Goal: Task Accomplishment & Management: Manage account settings

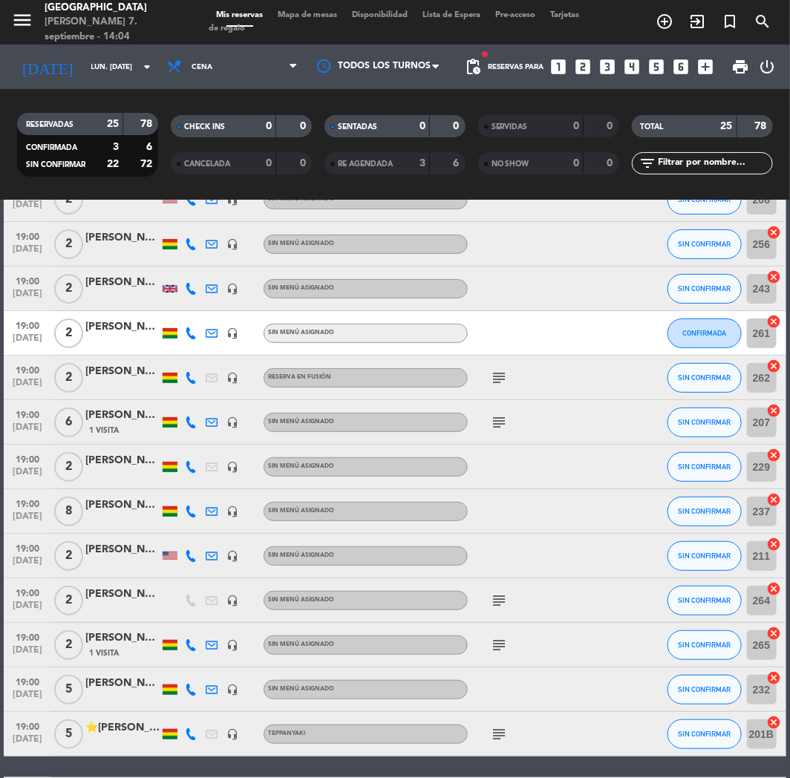
scroll to position [495, 0]
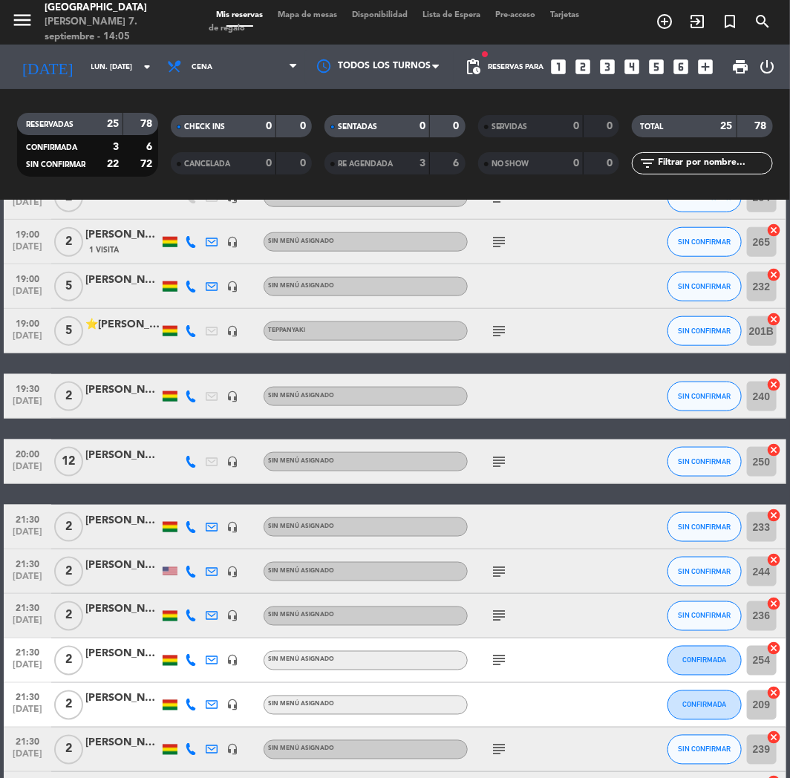
click at [639, 67] on icon "looks_4" at bounding box center [632, 66] width 19 height 19
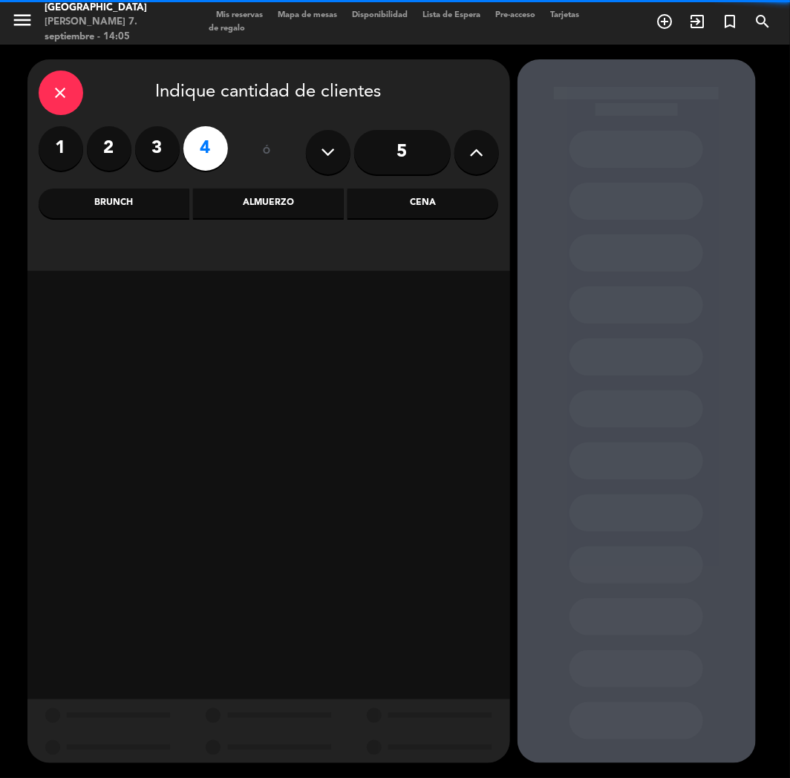
click at [413, 211] on div "Cena" at bounding box center [423, 204] width 151 height 30
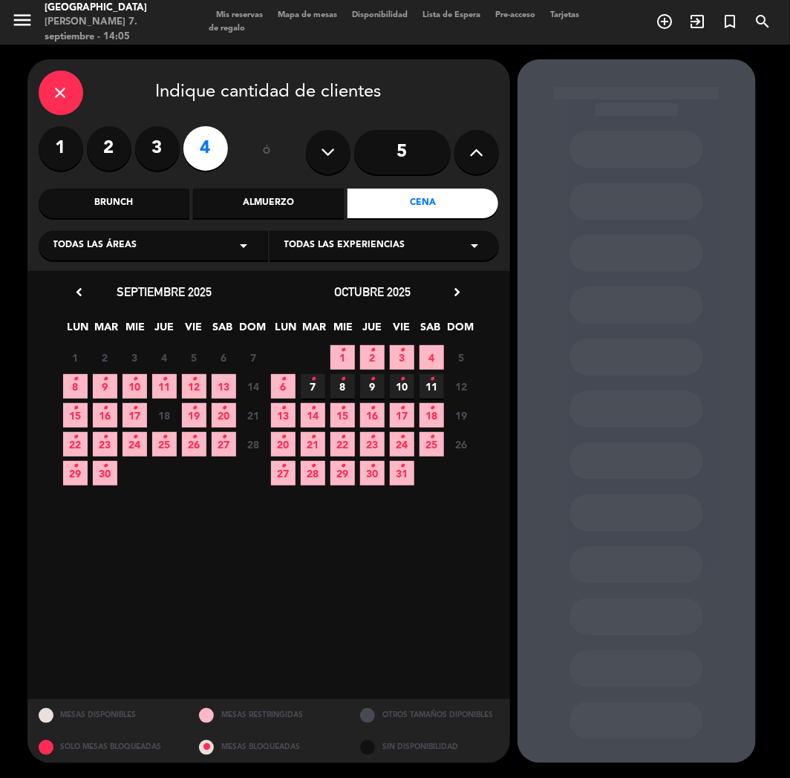
click at [164, 441] on icon "•" at bounding box center [164, 438] width 5 height 24
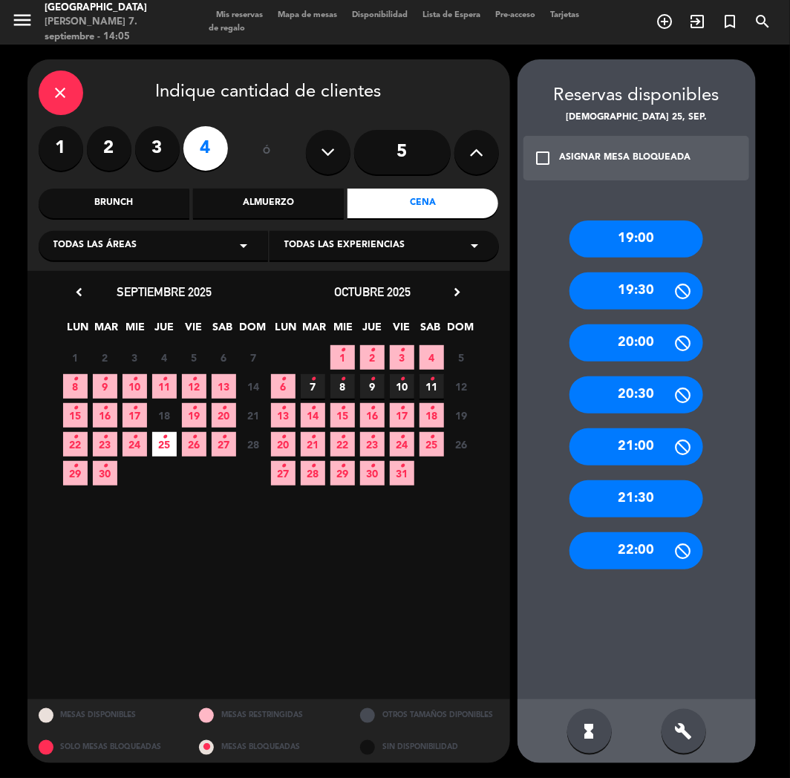
click at [637, 347] on div "20:00" at bounding box center [637, 343] width 134 height 37
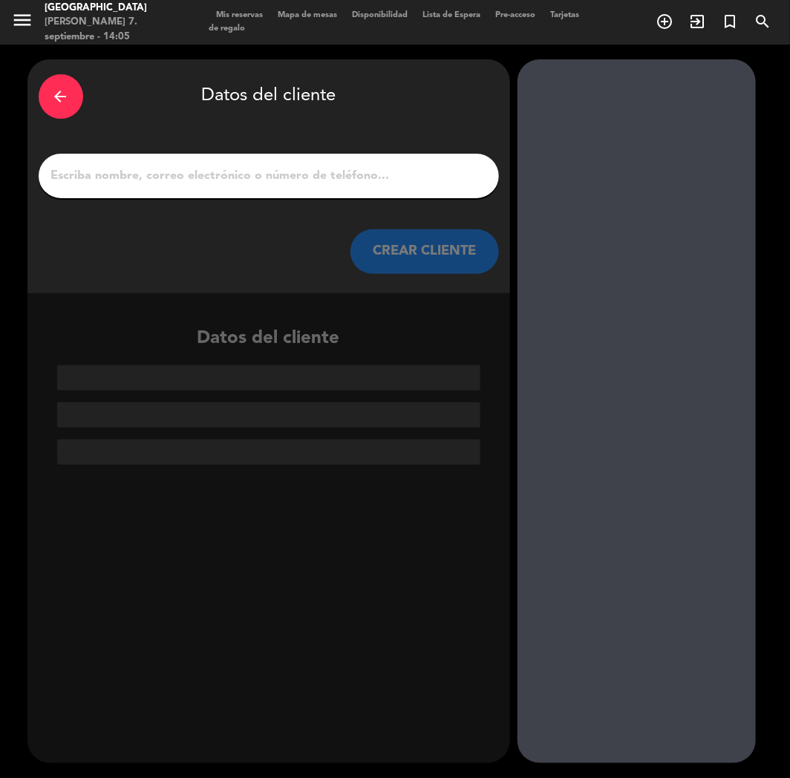
click at [318, 180] on input "1" at bounding box center [269, 176] width 438 height 21
paste input "[PERSON_NAME]"
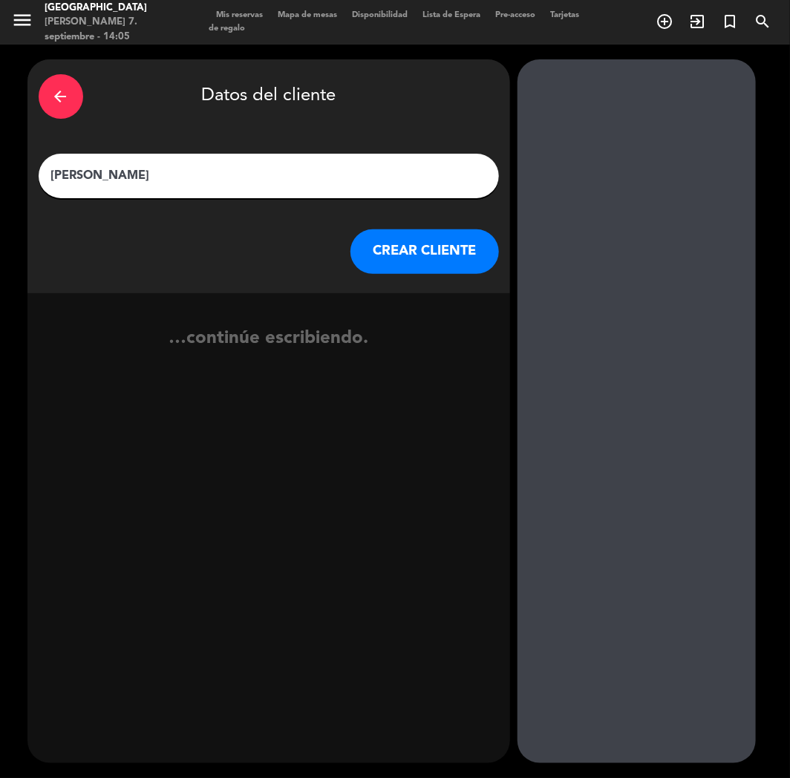
type input "[PERSON_NAME]"
click at [414, 253] on button "CREAR CLIENTE" at bounding box center [425, 251] width 149 height 45
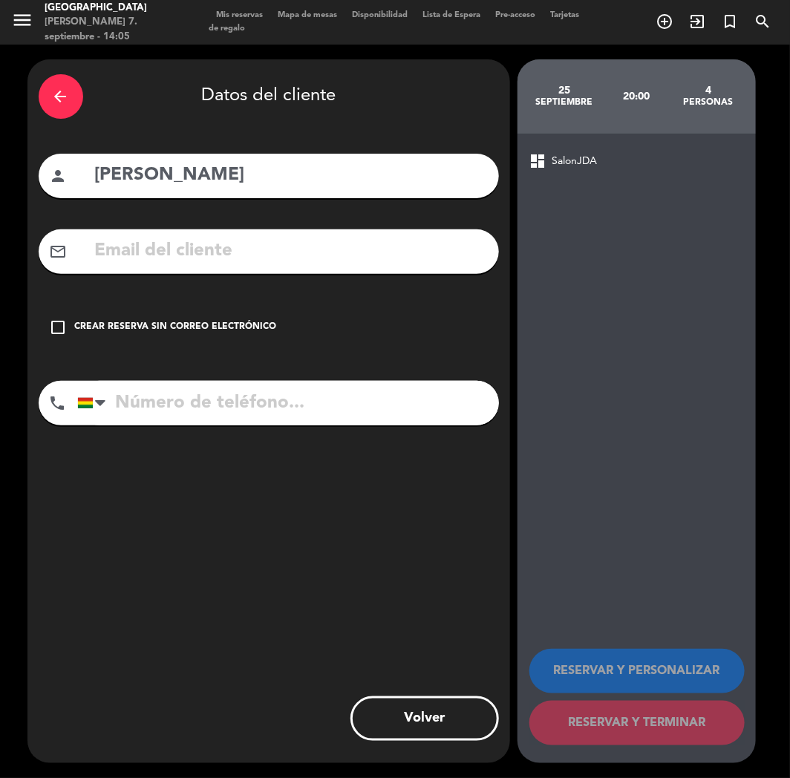
click at [120, 242] on input "text" at bounding box center [291, 251] width 394 height 30
paste input "[EMAIL_ADDRESS][DOMAIN_NAME]"
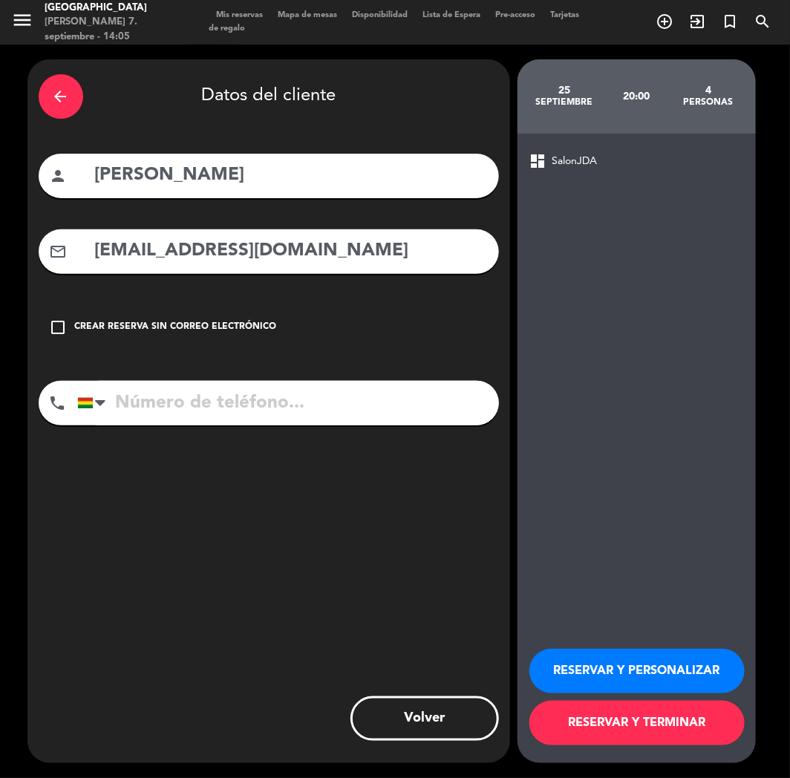
type input "[EMAIL_ADDRESS][DOMAIN_NAME]"
click at [247, 406] on input "tel" at bounding box center [288, 403] width 422 height 45
paste input "[PHONE_NUMBER]"
type input "[PHONE_NUMBER]"
drag, startPoint x: 559, startPoint y: 663, endPoint x: 542, endPoint y: 688, distance: 29.9
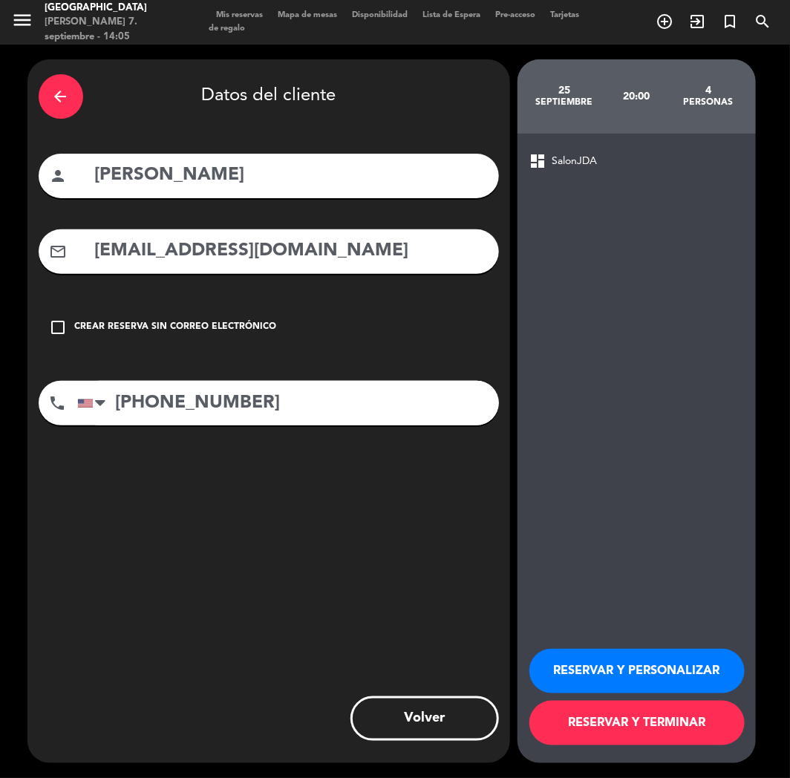
click at [558, 670] on button "RESERVAR Y PERSONALIZAR" at bounding box center [637, 671] width 215 height 45
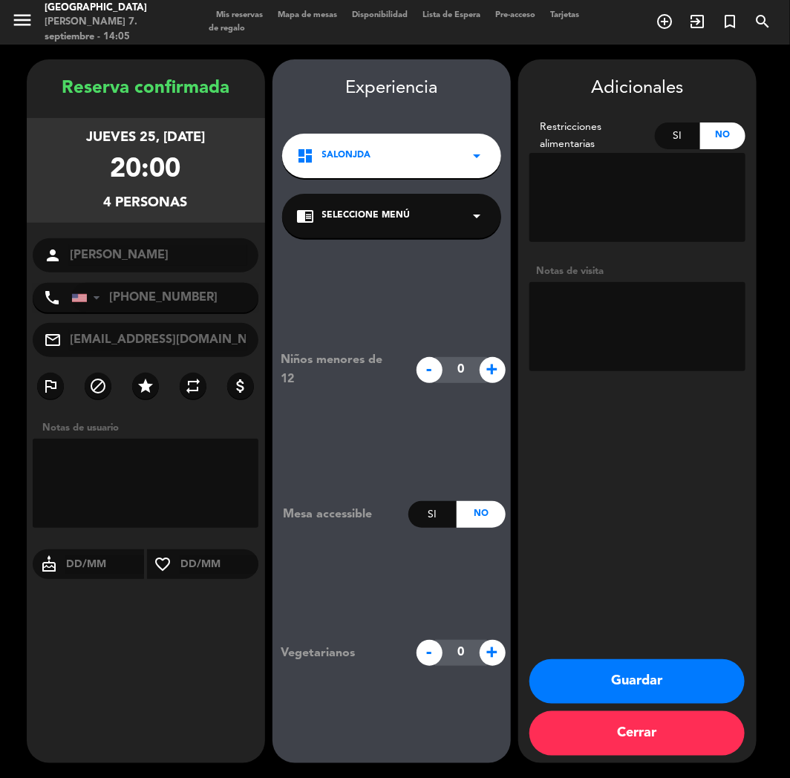
drag, startPoint x: 117, startPoint y: 673, endPoint x: 282, endPoint y: 679, distance: 165.7
click at [150, 673] on div "Reserva confirmada jueves 25, [DATE] 20:00 4 personas person [PERSON_NAME] phon…" at bounding box center [146, 426] width 238 height 704
click at [554, 685] on button "Guardar" at bounding box center [637, 681] width 215 height 45
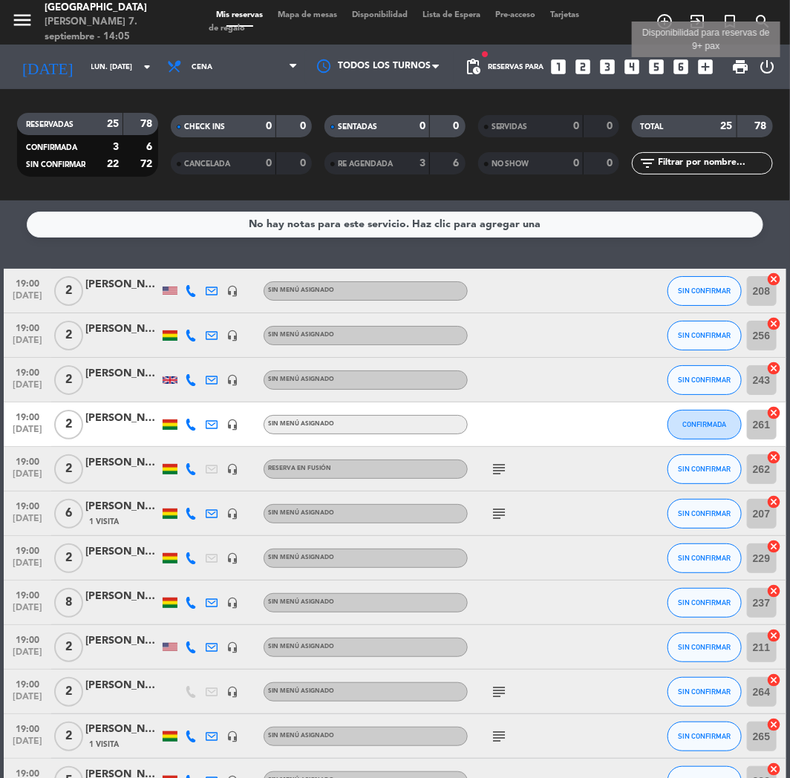
click at [700, 68] on icon "add_box" at bounding box center [706, 66] width 19 height 19
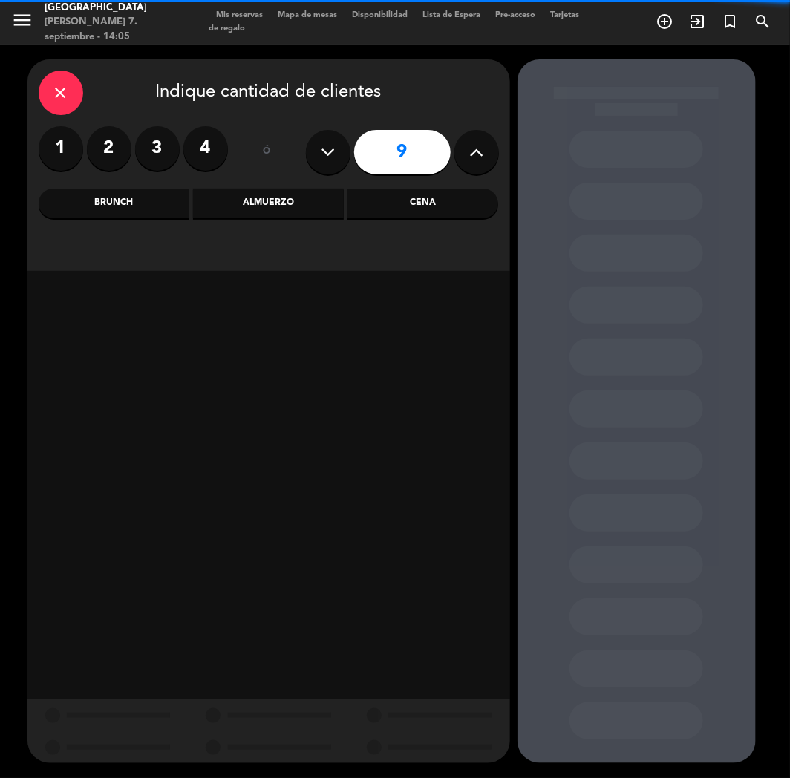
drag, startPoint x: 487, startPoint y: 150, endPoint x: 463, endPoint y: 150, distance: 24.5
click at [485, 150] on button at bounding box center [476, 152] width 45 height 45
click at [293, 154] on div "1 2 3 4 ó 10" at bounding box center [269, 152] width 460 height 52
click at [322, 149] on icon at bounding box center [328, 152] width 14 height 22
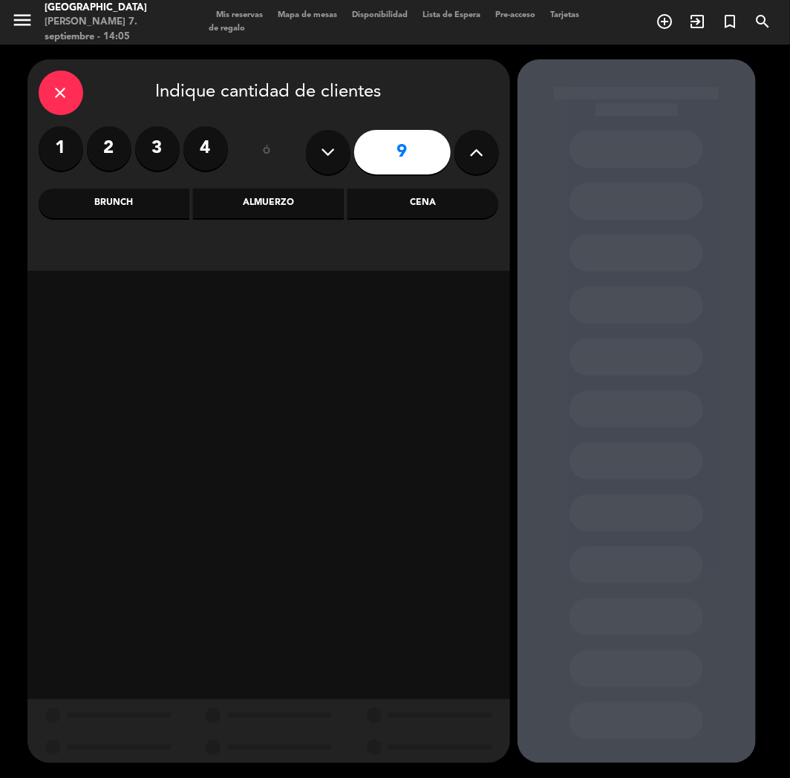
type input "8"
click at [429, 201] on div "Cena" at bounding box center [423, 204] width 151 height 30
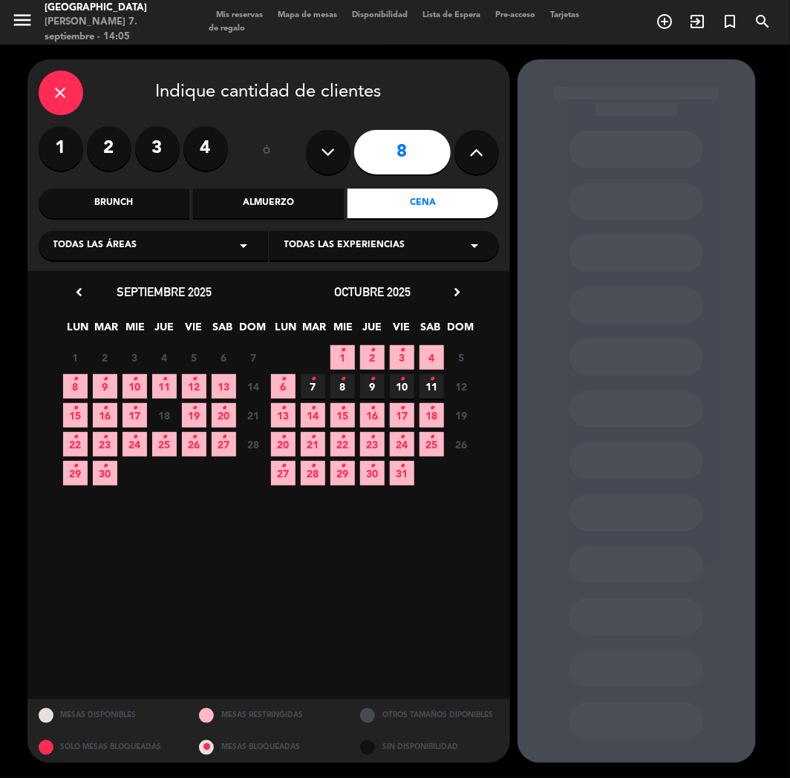
click at [166, 383] on icon "•" at bounding box center [164, 380] width 5 height 24
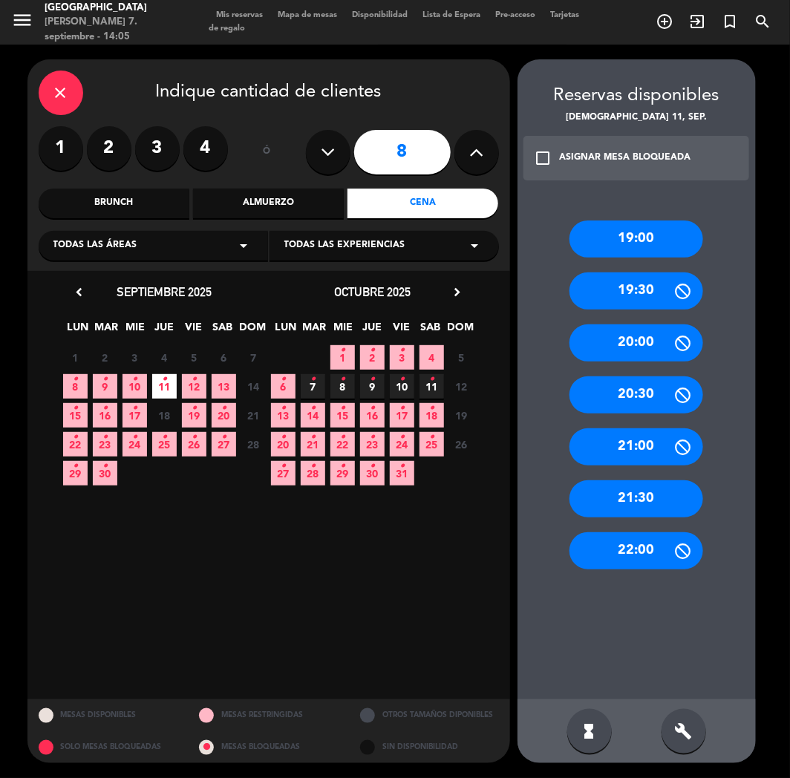
click at [642, 250] on div "19:00" at bounding box center [637, 239] width 134 height 37
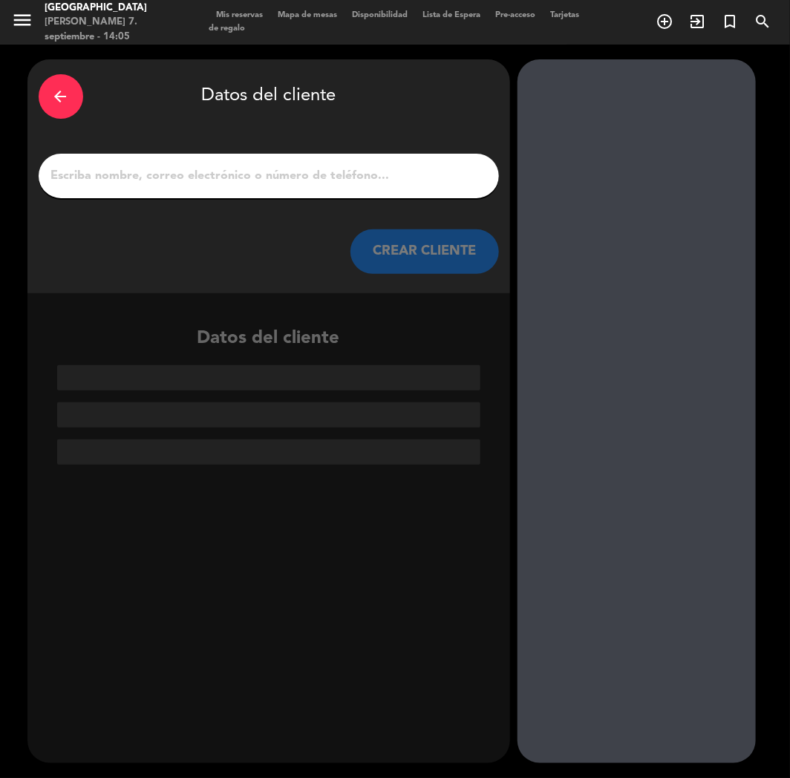
paste input "[PERSON_NAME]"
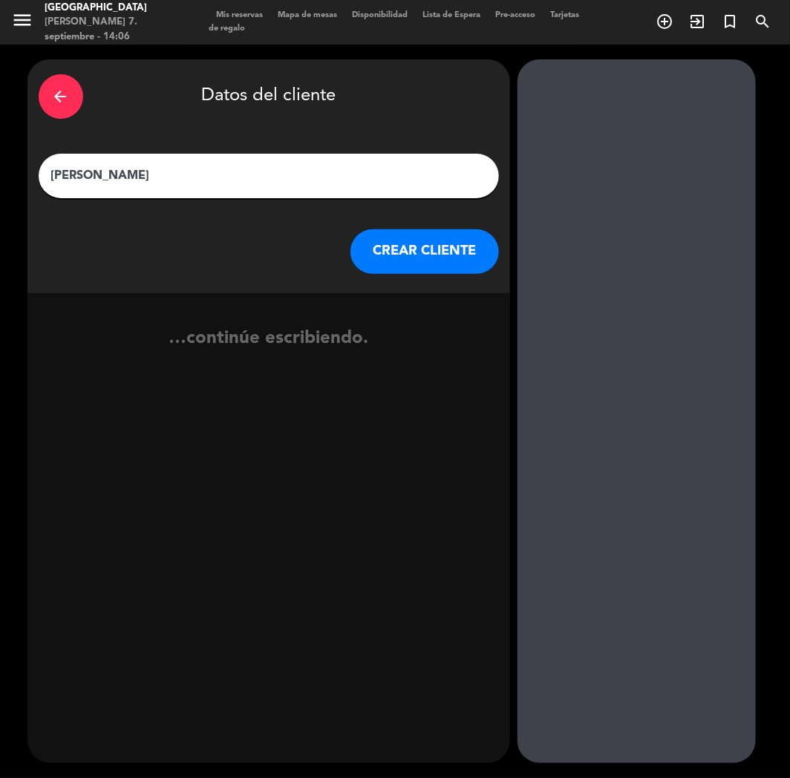
click at [272, 181] on input "[PERSON_NAME]" at bounding box center [269, 176] width 438 height 21
click at [53, 172] on input "[PERSON_NAME]" at bounding box center [269, 176] width 438 height 21
paste input "⭐"
click at [117, 177] on input "⭐[PERSON_NAME]" at bounding box center [269, 176] width 438 height 21
type input "⭐[PERSON_NAME]"
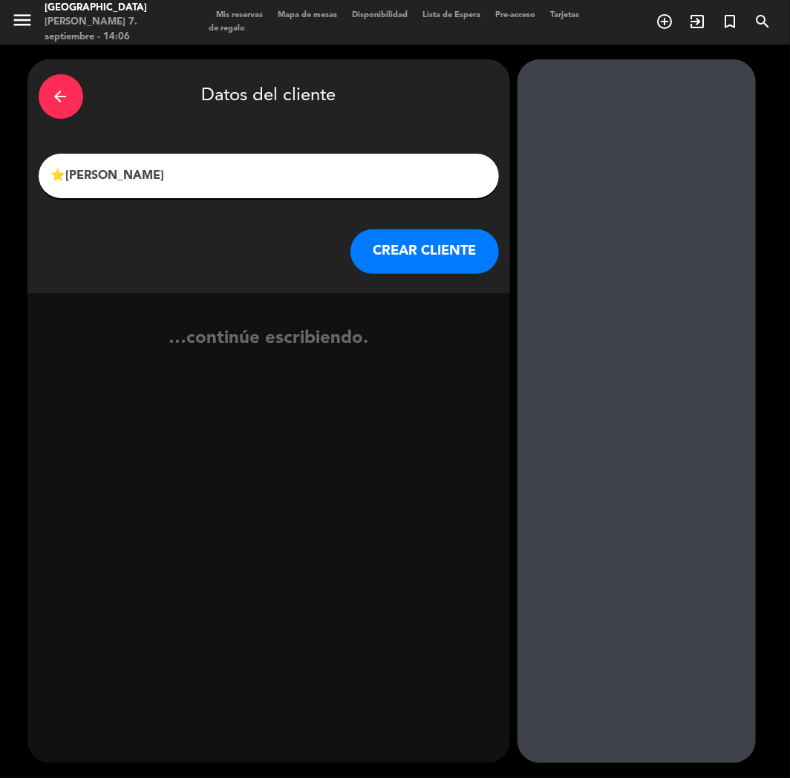
click at [444, 262] on button "CREAR CLIENTE" at bounding box center [425, 251] width 149 height 45
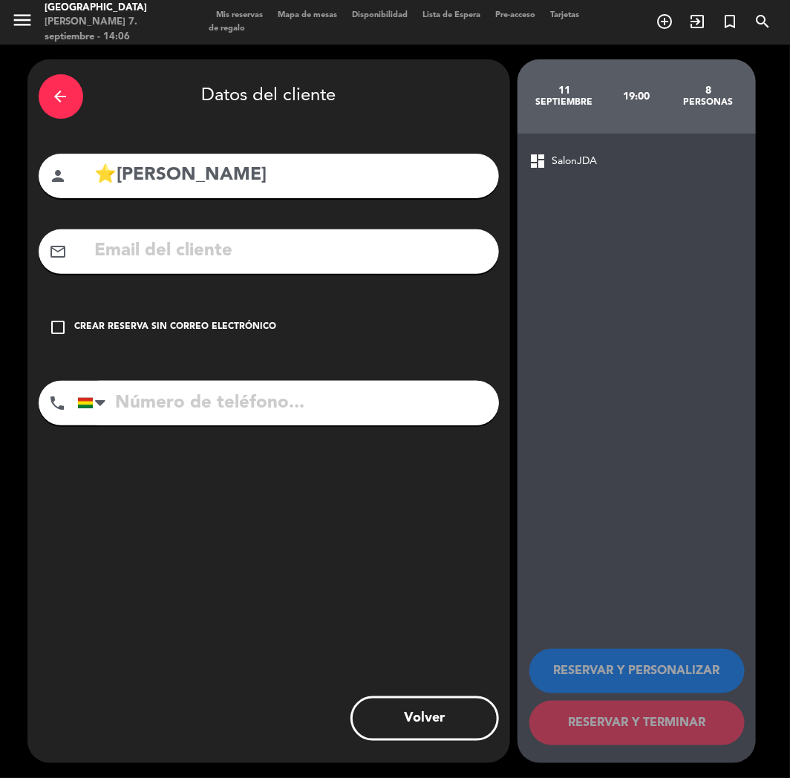
click at [131, 398] on input "tel" at bounding box center [288, 403] width 422 height 45
paste input "[PHONE_NUMBER]"
type input "[PHONE_NUMBER]"
click at [109, 337] on div "check_box_outline_blank Crear reserva sin correo electrónico" at bounding box center [269, 327] width 460 height 45
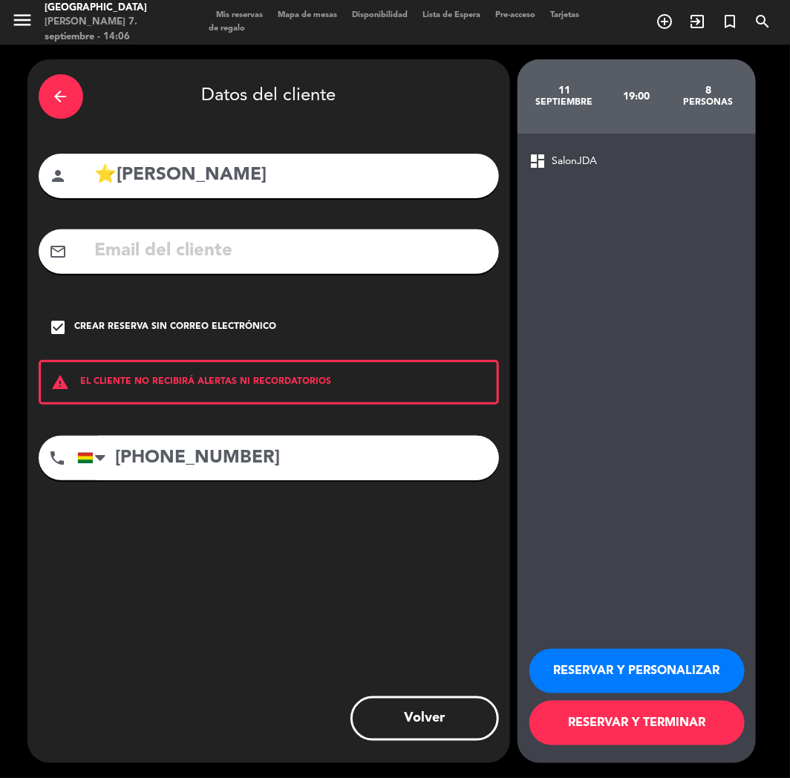
click at [605, 670] on button "RESERVAR Y PERSONALIZAR" at bounding box center [637, 671] width 215 height 45
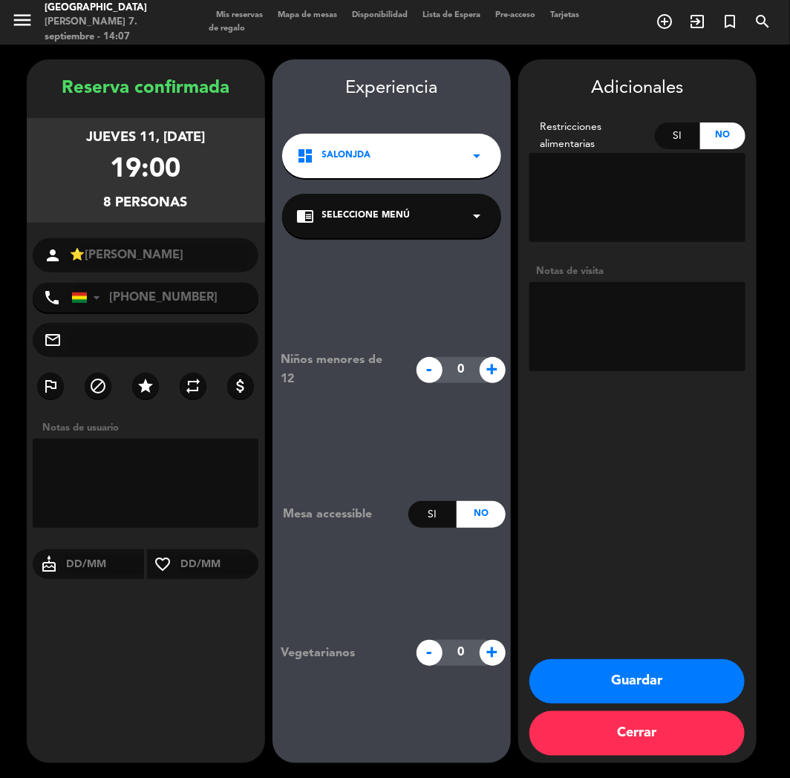
click at [559, 313] on textarea at bounding box center [638, 326] width 216 height 89
type textarea "c"
click at [443, 160] on div "dashboard SalonJDA arrow_drop_down" at bounding box center [391, 156] width 219 height 45
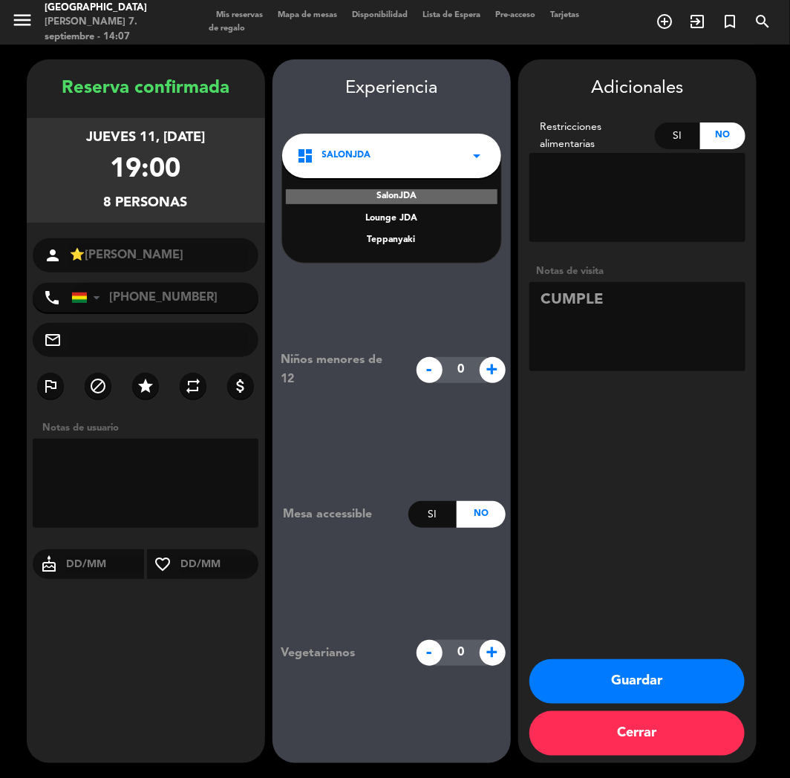
click at [397, 243] on div "Teppanyaki" at bounding box center [391, 240] width 189 height 15
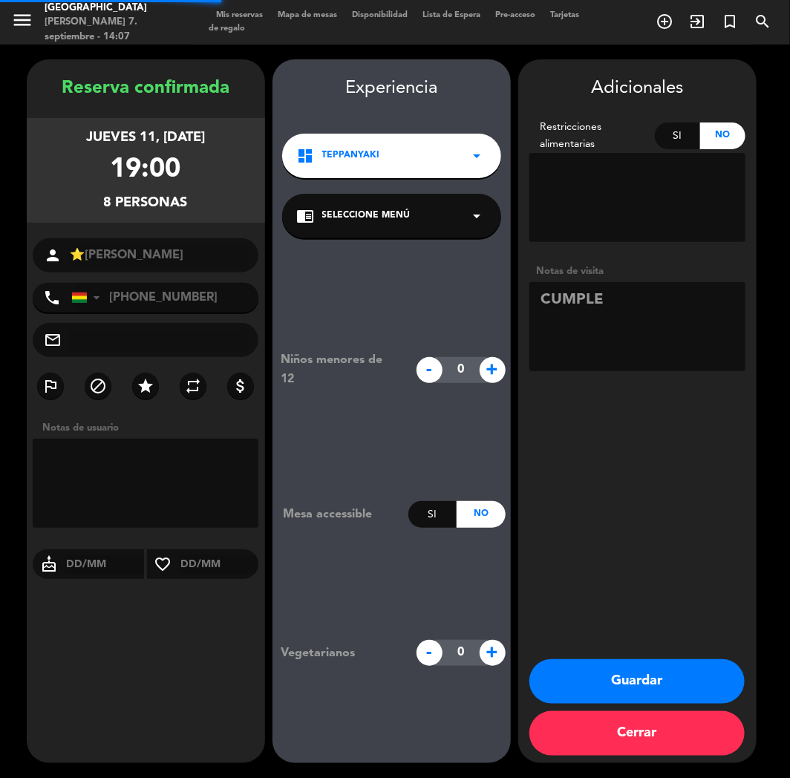
click at [407, 227] on div "chrome_reader_mode Seleccione Menú arrow_drop_down" at bounding box center [391, 216] width 219 height 45
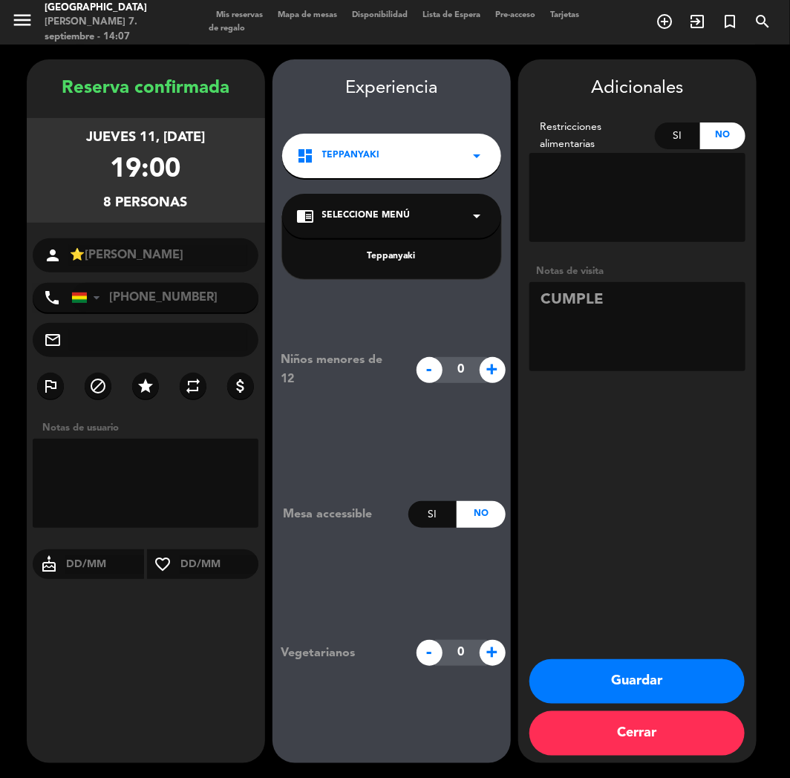
click at [401, 266] on div "Teppanyaki" at bounding box center [391, 247] width 219 height 63
drag, startPoint x: 405, startPoint y: 255, endPoint x: 554, endPoint y: 261, distance: 148.6
click at [407, 254] on div "Teppanyaki" at bounding box center [391, 257] width 189 height 15
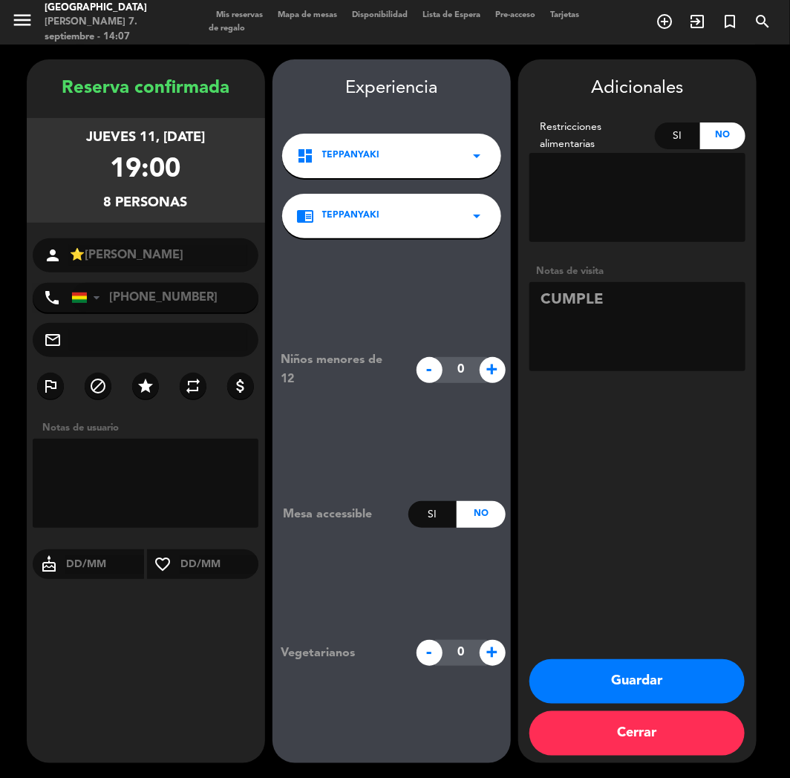
click at [621, 308] on textarea at bounding box center [638, 326] width 216 height 89
type textarea "CUMPLE // TEPPAN"
drag, startPoint x: 264, startPoint y: 703, endPoint x: 302, endPoint y: 703, distance: 37.1
click at [264, 703] on div "Reserva confirmada jueves 11, [DATE] 19:00 8 personas person ⭐[PERSON_NAME] pho…" at bounding box center [146, 426] width 238 height 704
click at [580, 694] on button "Guardar" at bounding box center [637, 681] width 215 height 45
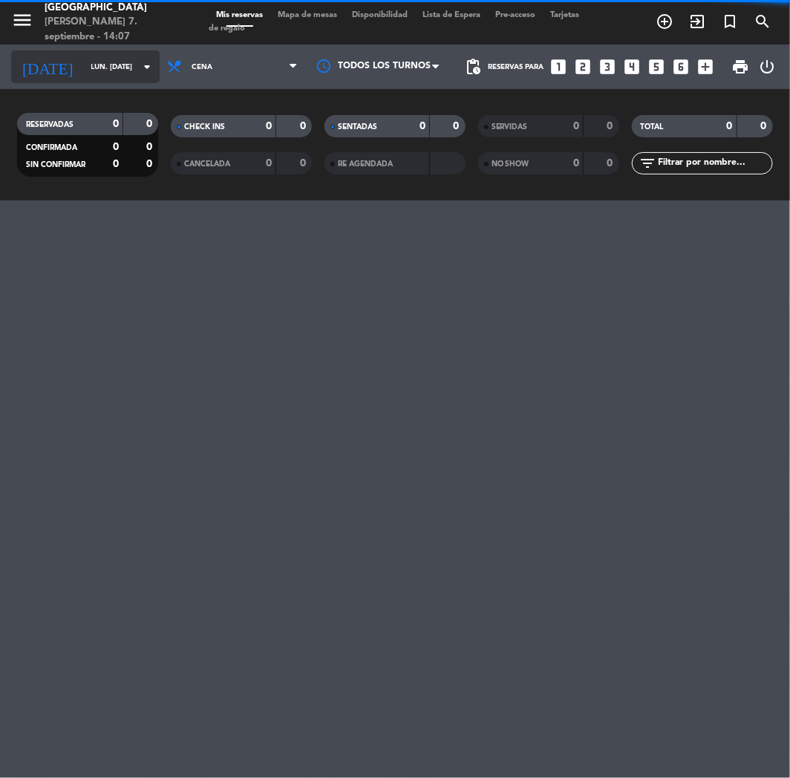
click at [84, 61] on input "lun. [DATE]" at bounding box center [134, 67] width 100 height 23
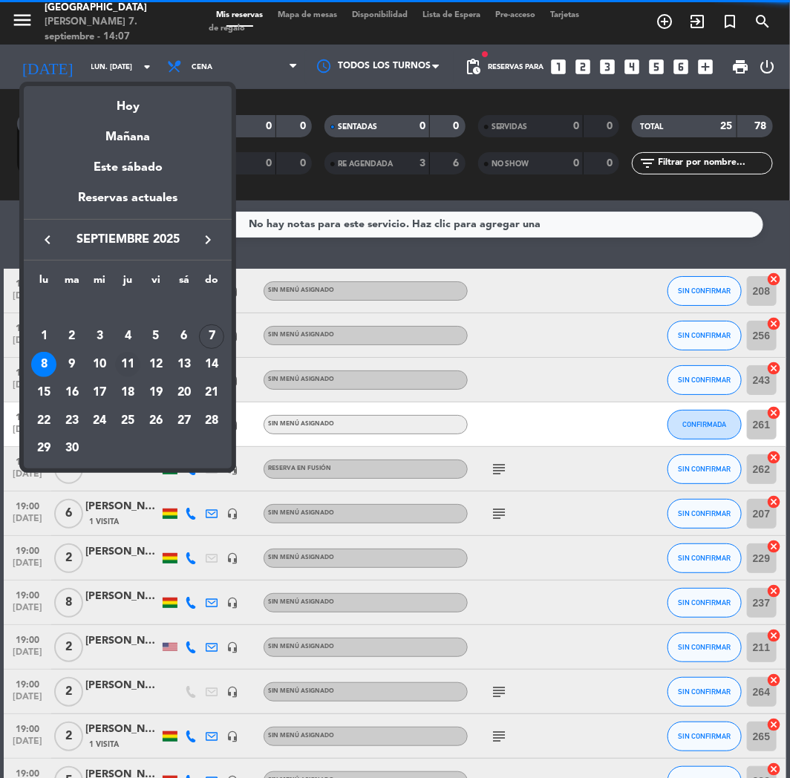
click at [134, 366] on div "11" at bounding box center [127, 364] width 25 height 25
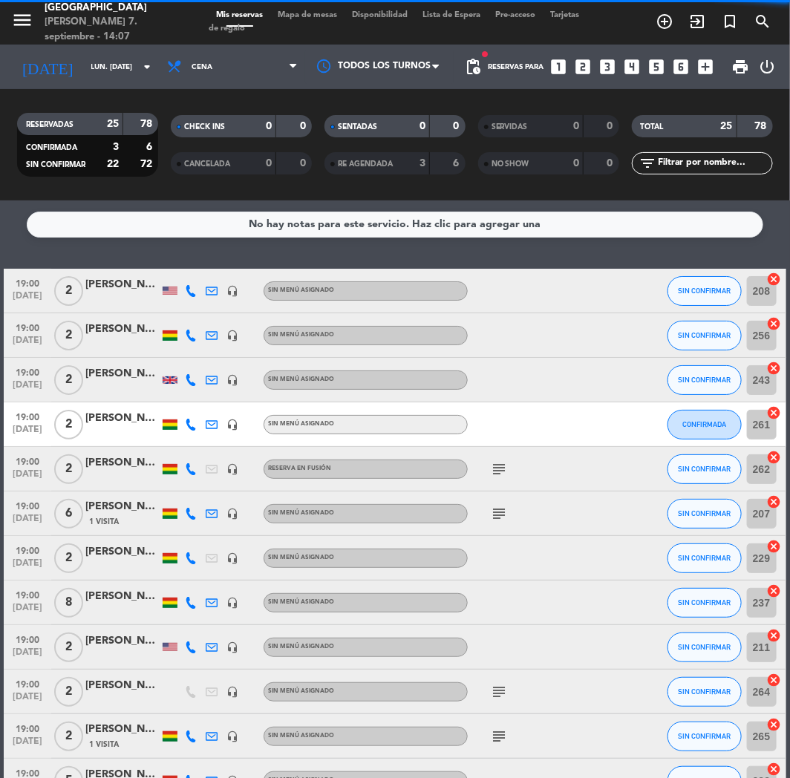
type input "[DEMOGRAPHIC_DATA] [DATE]"
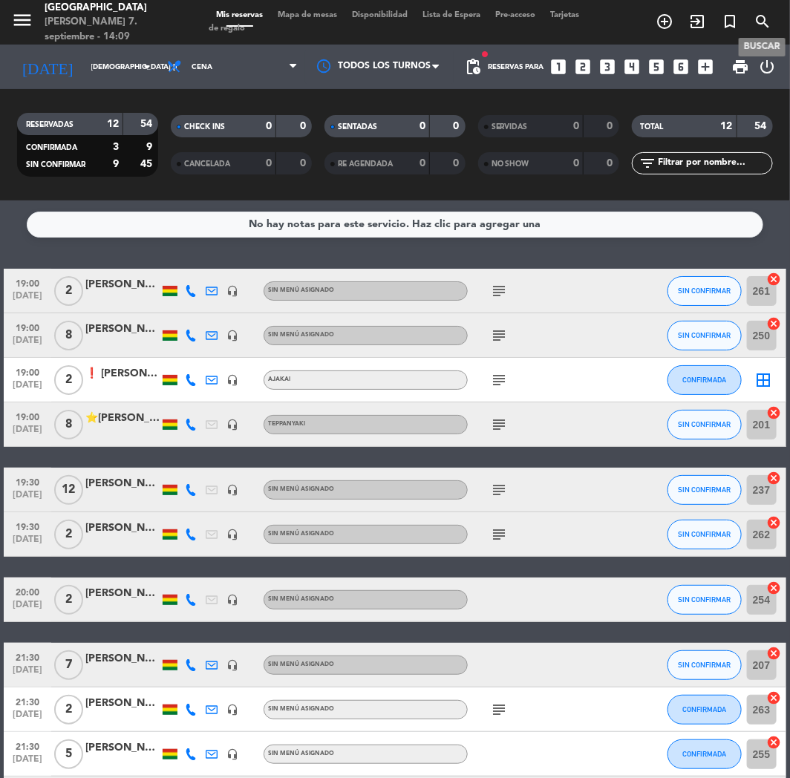
click at [769, 18] on icon "search" at bounding box center [763, 22] width 18 height 18
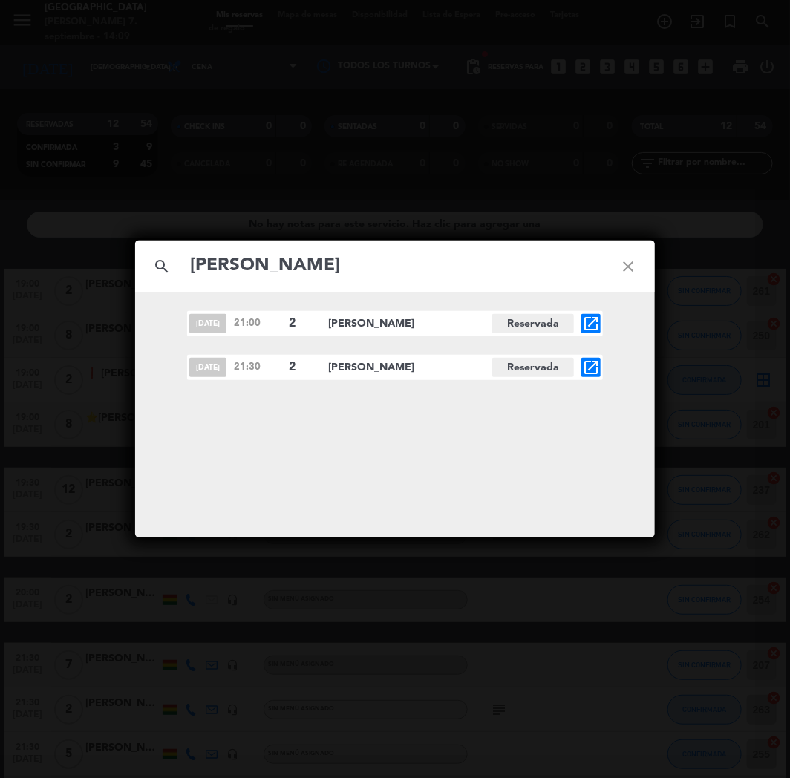
type input "[PERSON_NAME]"
click at [590, 362] on icon "open_in_new" at bounding box center [591, 368] width 18 height 18
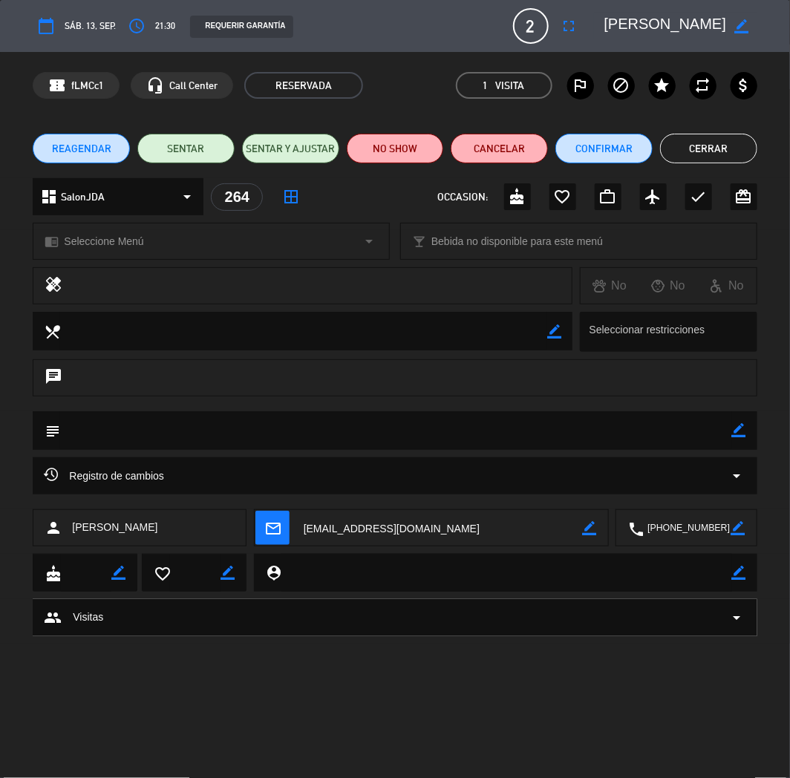
click at [77, 135] on button "REAGENDAR" at bounding box center [81, 149] width 97 height 30
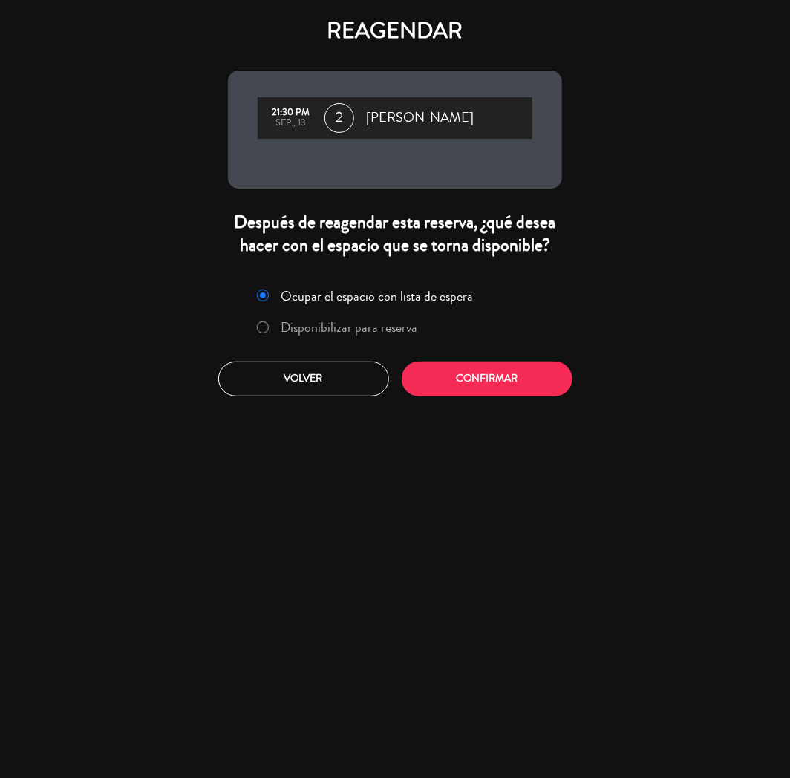
drag, startPoint x: 321, startPoint y: 342, endPoint x: 328, endPoint y: 336, distance: 10.0
click at [325, 337] on div "Ocupar el espacio con lista de espera Disponibilizar para reserva" at bounding box center [395, 314] width 315 height 63
click at [387, 325] on label "Disponibilizar para reserva" at bounding box center [349, 327] width 137 height 13
click at [464, 389] on button "Confirmar" at bounding box center [487, 379] width 171 height 35
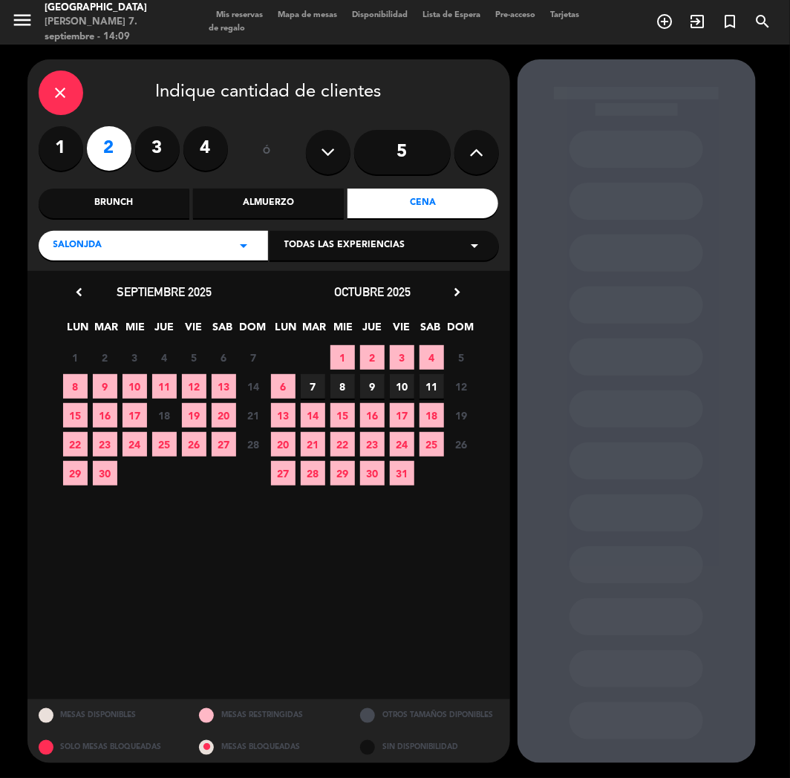
click at [216, 411] on span "20" at bounding box center [224, 415] width 25 height 25
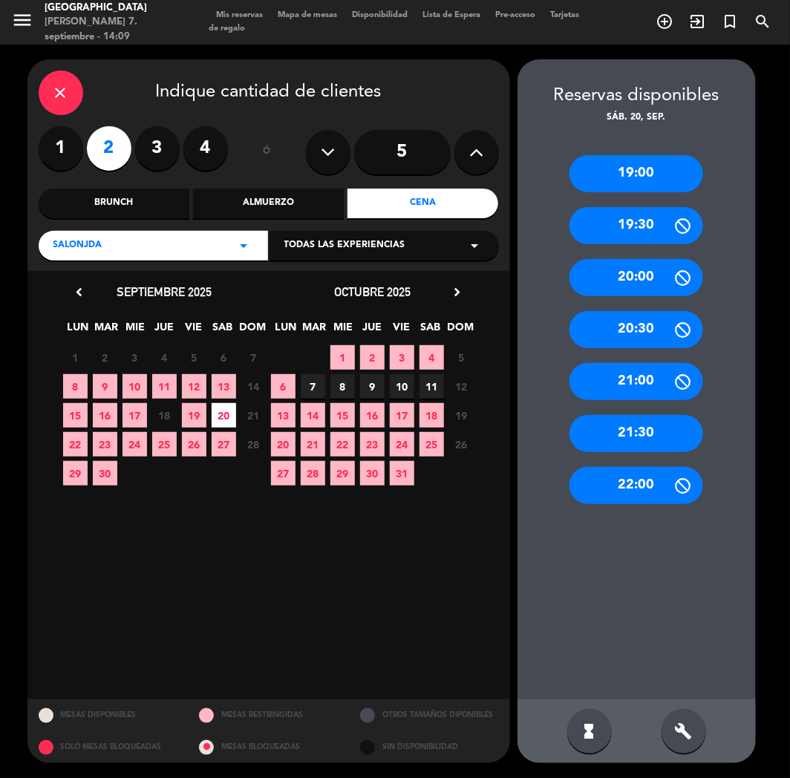
click at [628, 436] on div "21:30" at bounding box center [637, 433] width 134 height 37
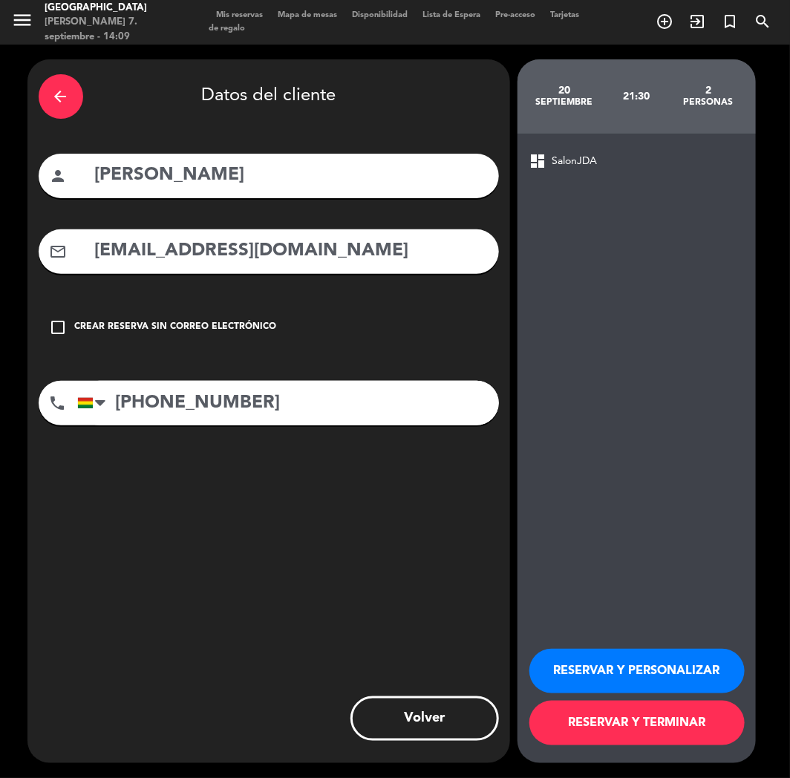
click at [574, 659] on button "RESERVAR Y PERSONALIZAR" at bounding box center [637, 671] width 215 height 45
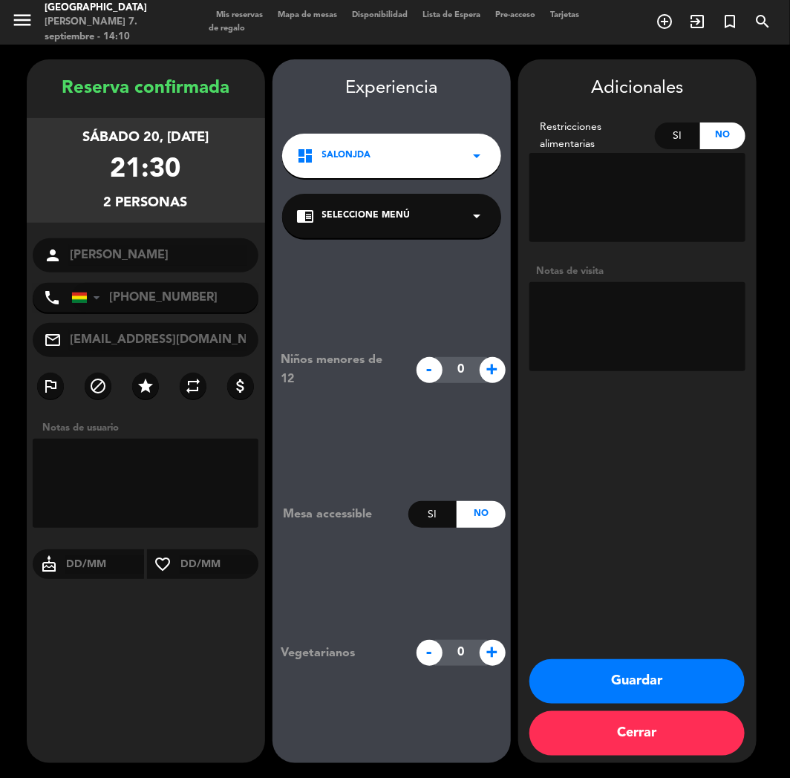
drag, startPoint x: 76, startPoint y: 640, endPoint x: 338, endPoint y: 618, distance: 262.4
click at [84, 636] on div "Reserva confirmada sábado 20, [DATE] 21:30 2 personas person [PERSON_NAME] phon…" at bounding box center [146, 426] width 238 height 704
click at [633, 693] on button "Guardar" at bounding box center [637, 681] width 215 height 45
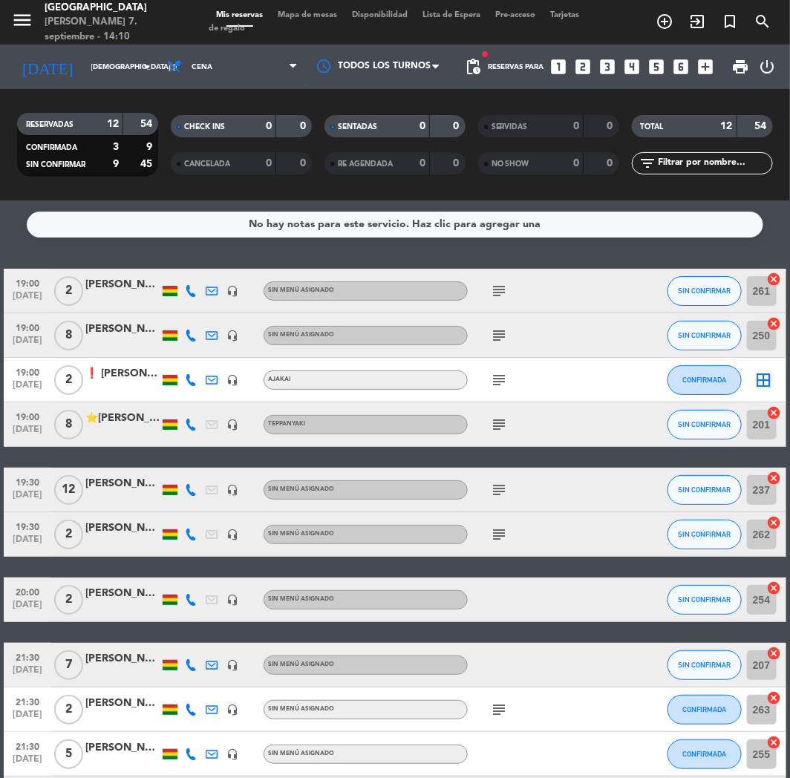
click at [655, 70] on icon "looks_5" at bounding box center [657, 66] width 19 height 19
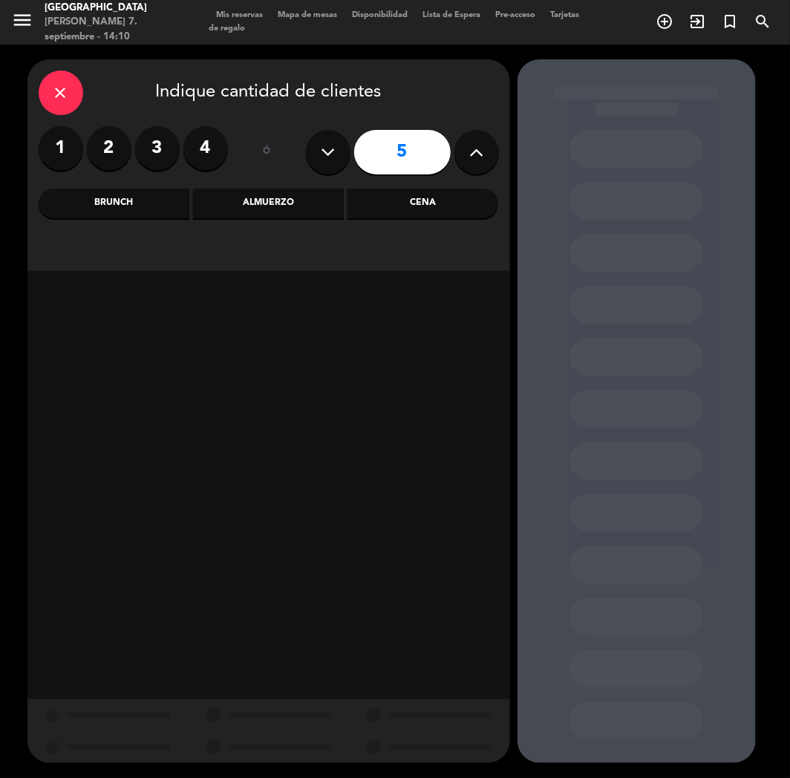
click at [434, 213] on div "Cena" at bounding box center [423, 204] width 151 height 30
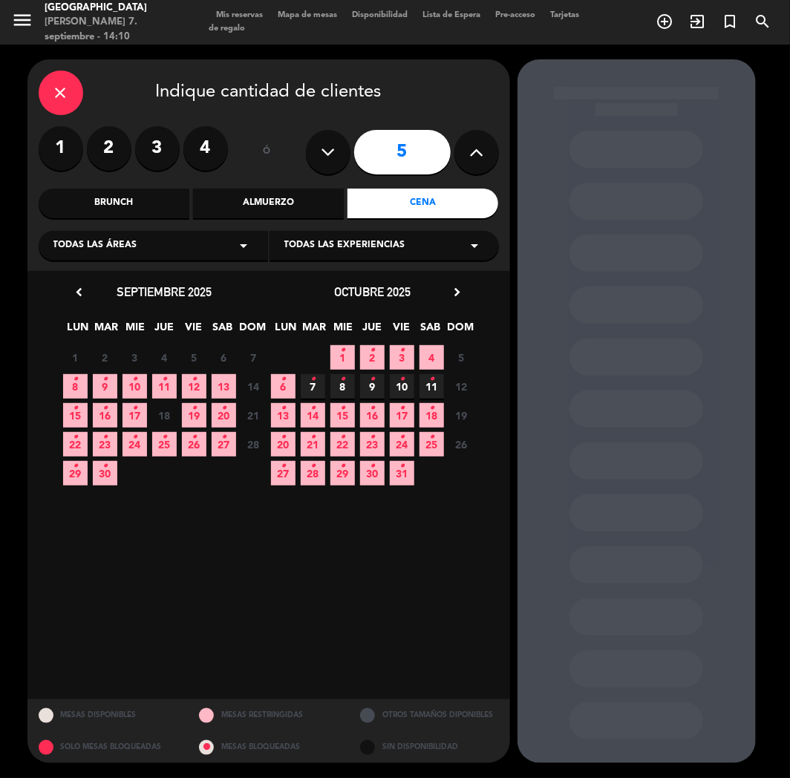
click at [74, 391] on span "8 •" at bounding box center [75, 386] width 25 height 25
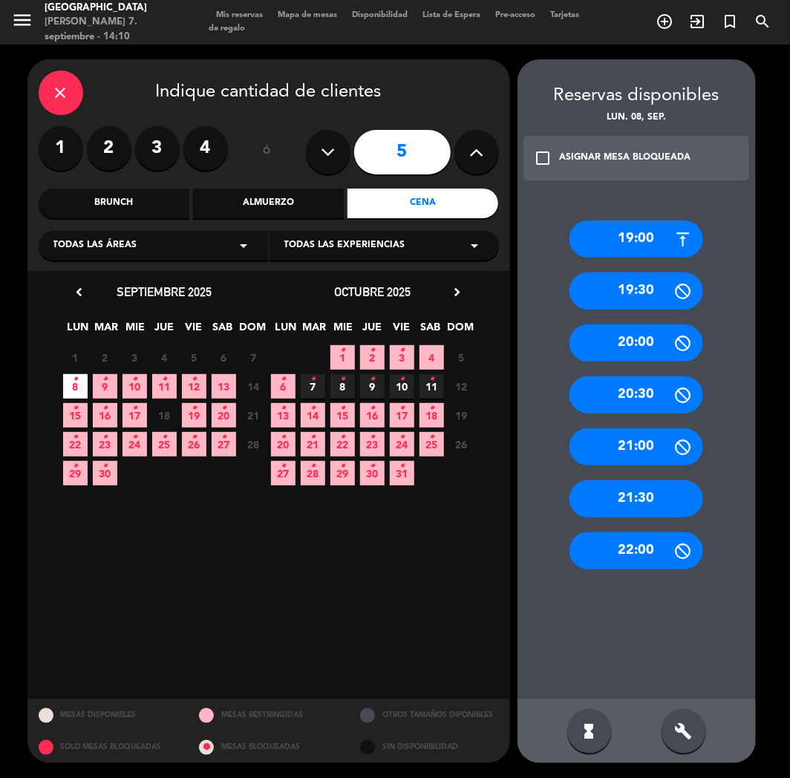
click at [615, 235] on div "19:00" at bounding box center [637, 239] width 134 height 37
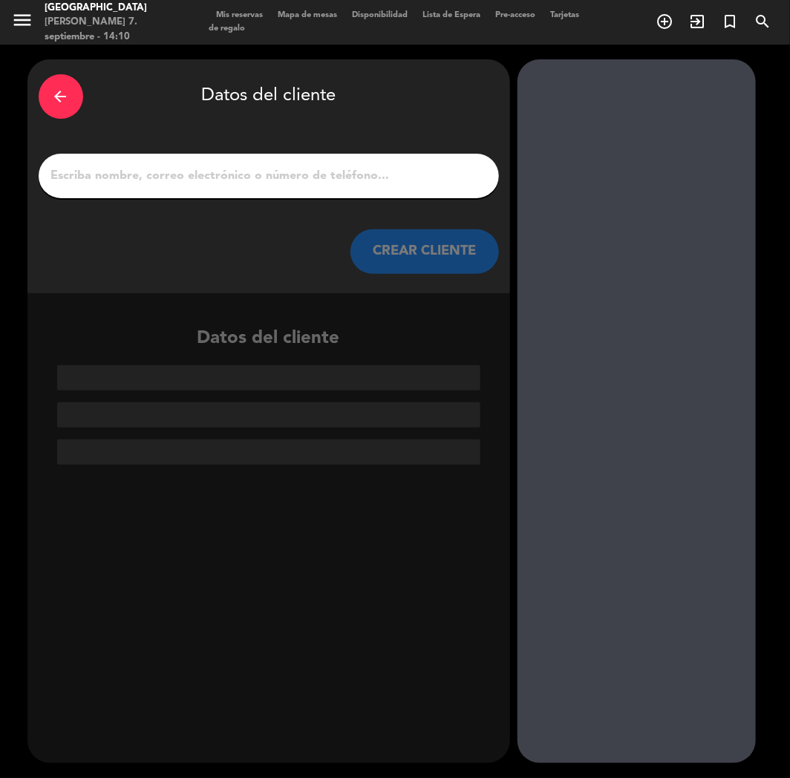
click at [273, 175] on input "1" at bounding box center [269, 176] width 438 height 21
paste input "[PERSON_NAME]"
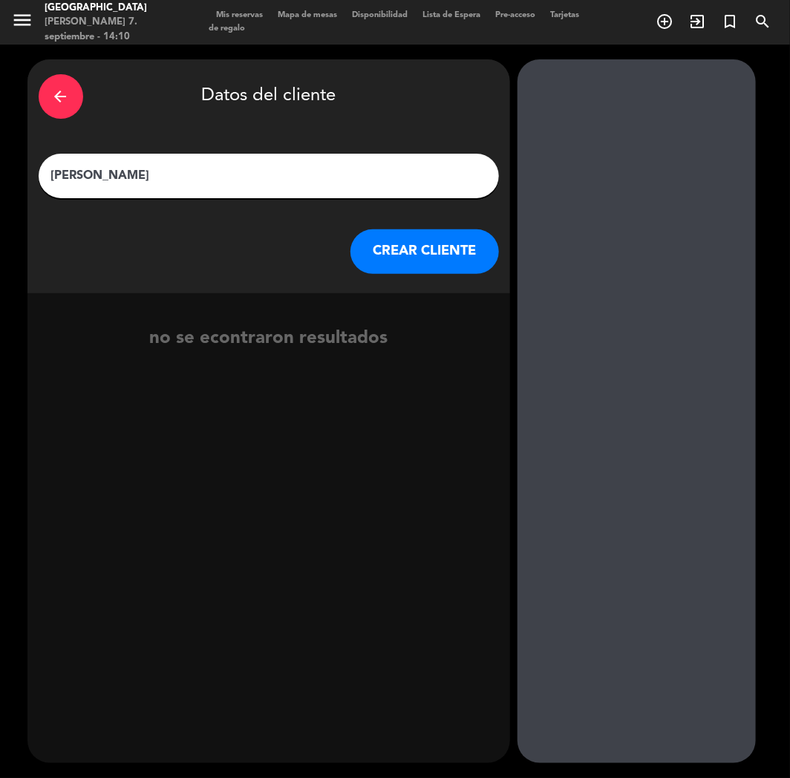
click at [55, 176] on input "[PERSON_NAME]" at bounding box center [269, 176] width 438 height 21
paste input "⭐"
type input "⭐[PERSON_NAME]"
click at [407, 236] on button "CREAR CLIENTE" at bounding box center [425, 251] width 149 height 45
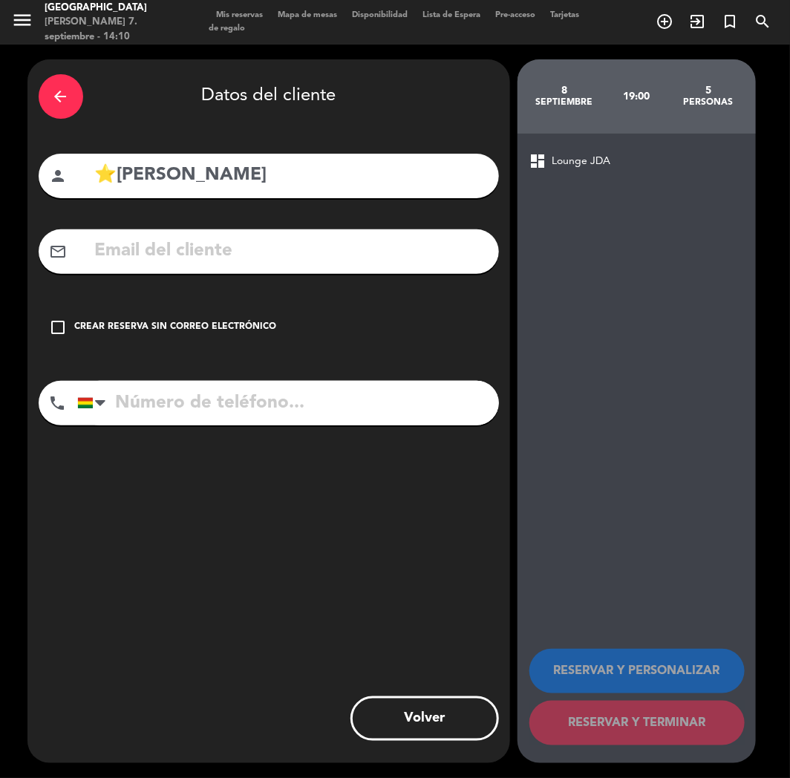
paste input "[EMAIL_ADDRESS][DOMAIN_NAME]"
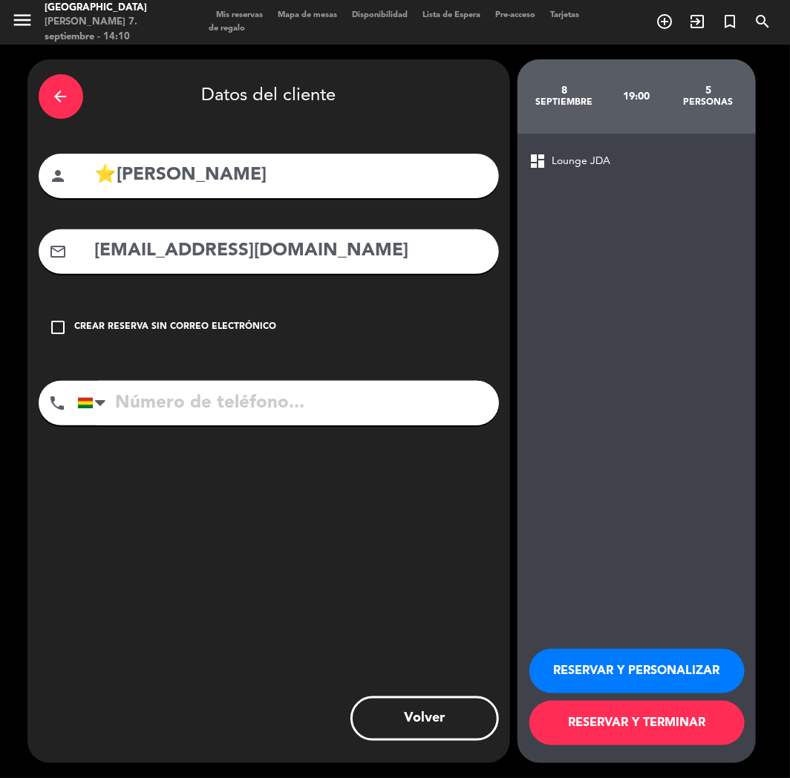
click at [169, 249] on input "[EMAIL_ADDRESS][DOMAIN_NAME]" at bounding box center [291, 251] width 394 height 30
type input "[EMAIL_ADDRESS][DOMAIN_NAME]"
click at [154, 423] on input "tel" at bounding box center [288, 403] width 422 height 45
click at [181, 405] on input "tel" at bounding box center [288, 403] width 422 height 45
paste input "[PHONE_NUMBER]"
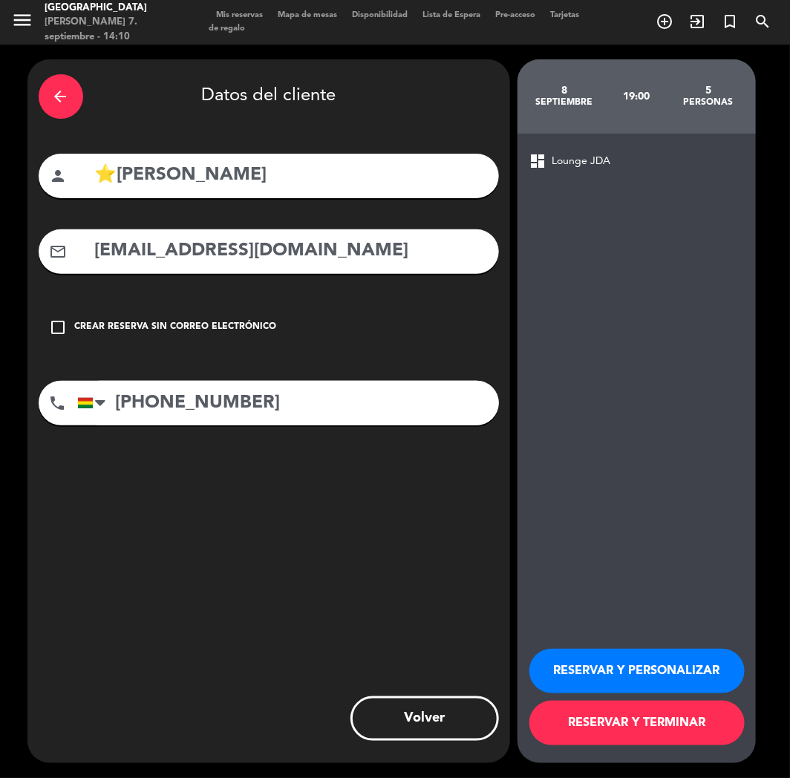
type input "[PHONE_NUMBER]"
click at [578, 665] on button "RESERVAR Y PERSONALIZAR" at bounding box center [637, 671] width 215 height 45
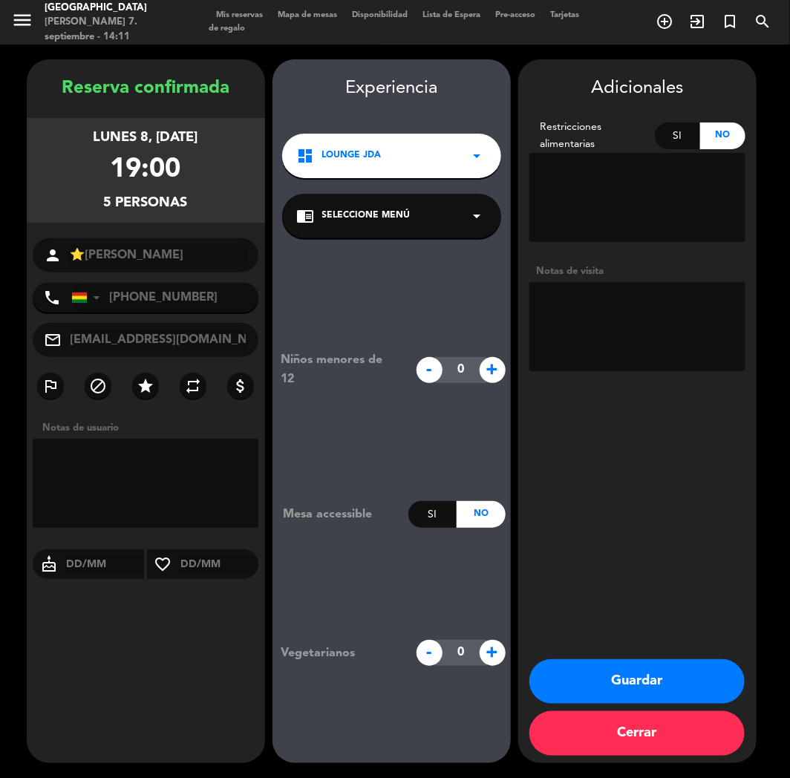
click at [416, 152] on div "dashboard Lounge JDA arrow_drop_down" at bounding box center [391, 156] width 219 height 45
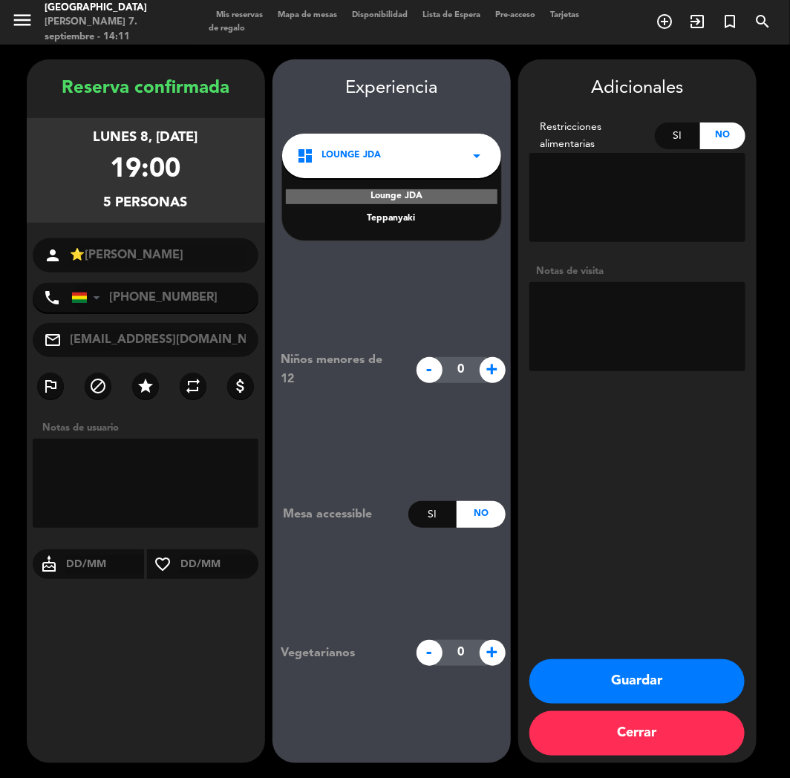
click at [397, 220] on div "Teppanyaki" at bounding box center [391, 219] width 189 height 15
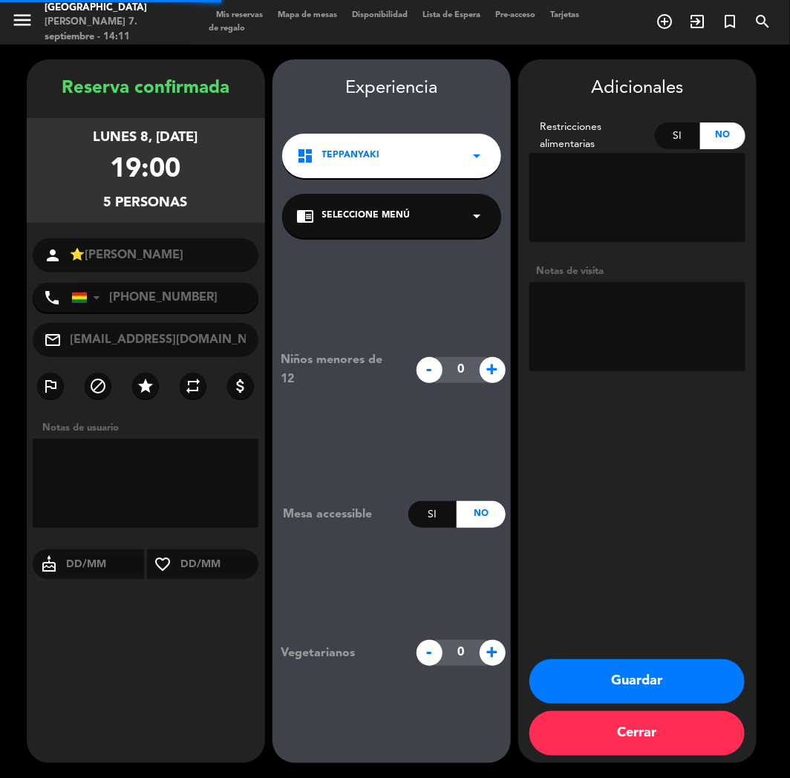
click at [398, 220] on span "Seleccione Menú" at bounding box center [366, 216] width 88 height 15
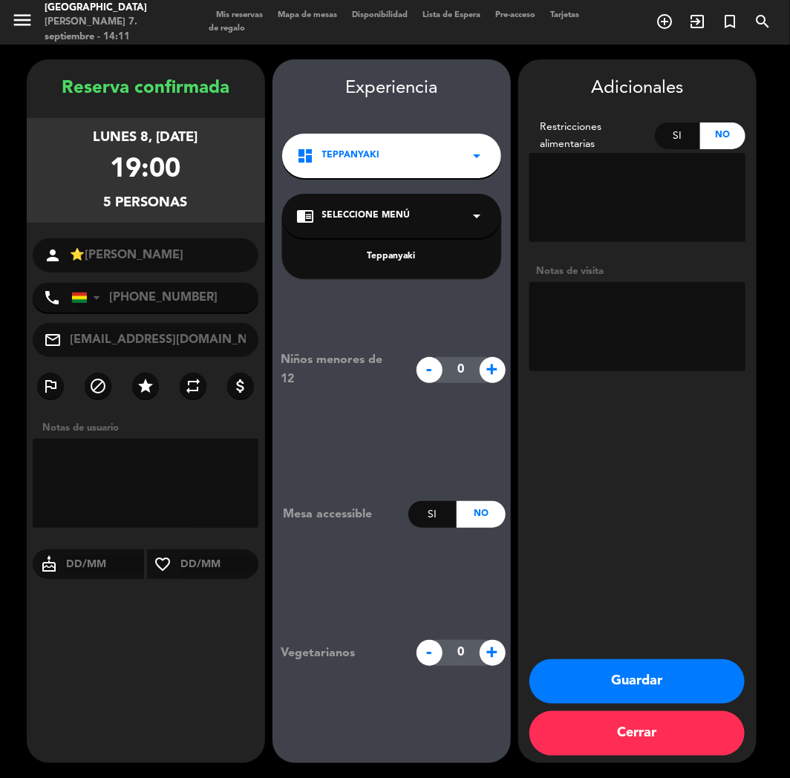
click at [404, 266] on div "Teppanyaki" at bounding box center [391, 247] width 219 height 63
drag, startPoint x: 402, startPoint y: 251, endPoint x: 417, endPoint y: 254, distance: 15.1
click at [403, 251] on div "Teppanyaki" at bounding box center [391, 257] width 189 height 15
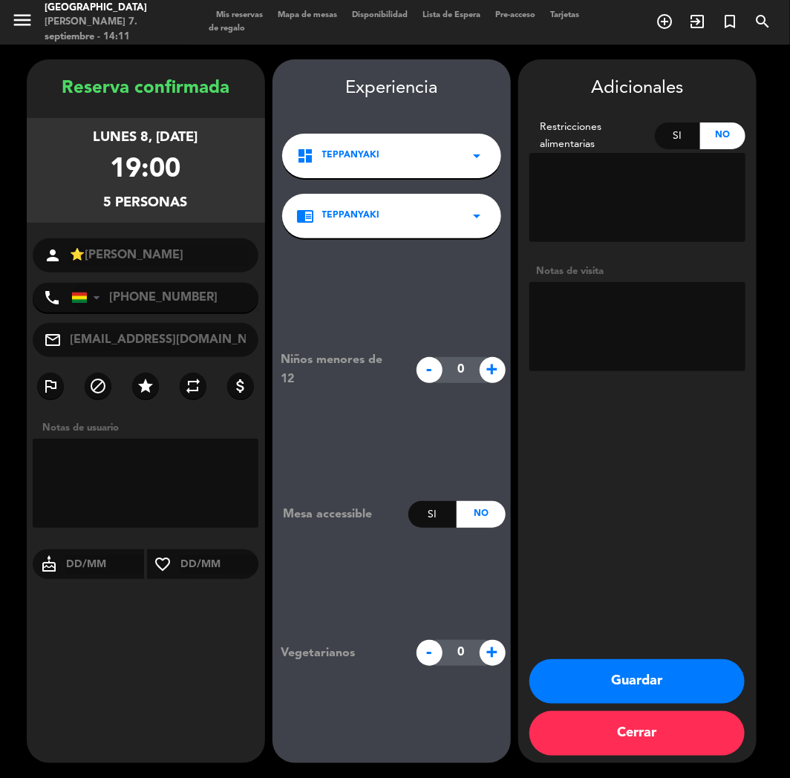
click at [607, 325] on textarea at bounding box center [638, 326] width 216 height 89
type textarea "TEPPAN //"
click at [621, 554] on div "Adicionales Restricciones alimentarias Si No Notas de visita Guardar Cerrar" at bounding box center [637, 411] width 238 height 704
click at [614, 679] on button "Guardar" at bounding box center [637, 681] width 215 height 45
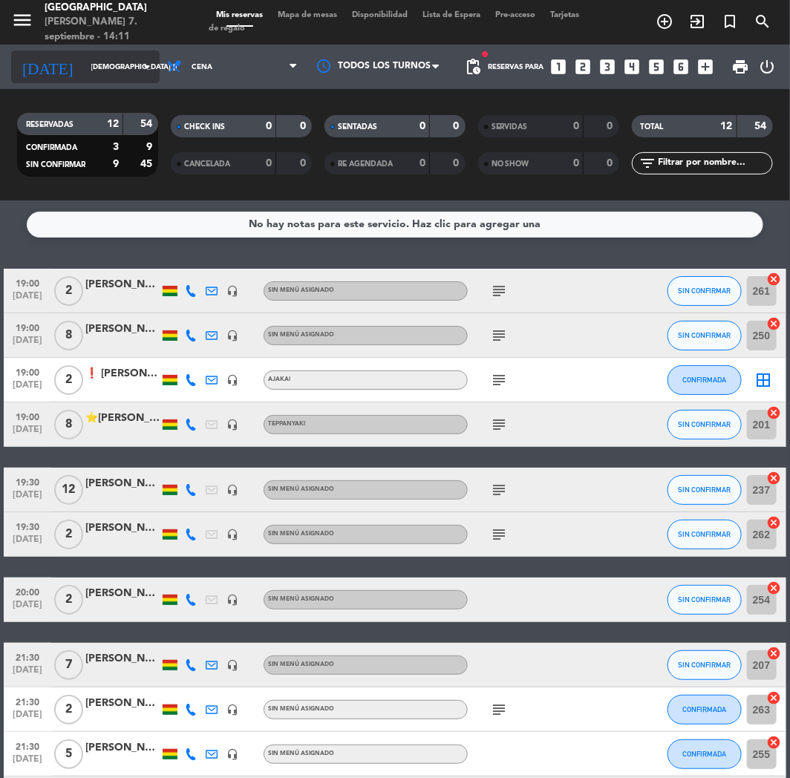
click at [84, 56] on input "[DEMOGRAPHIC_DATA] [DATE]" at bounding box center [134, 67] width 100 height 23
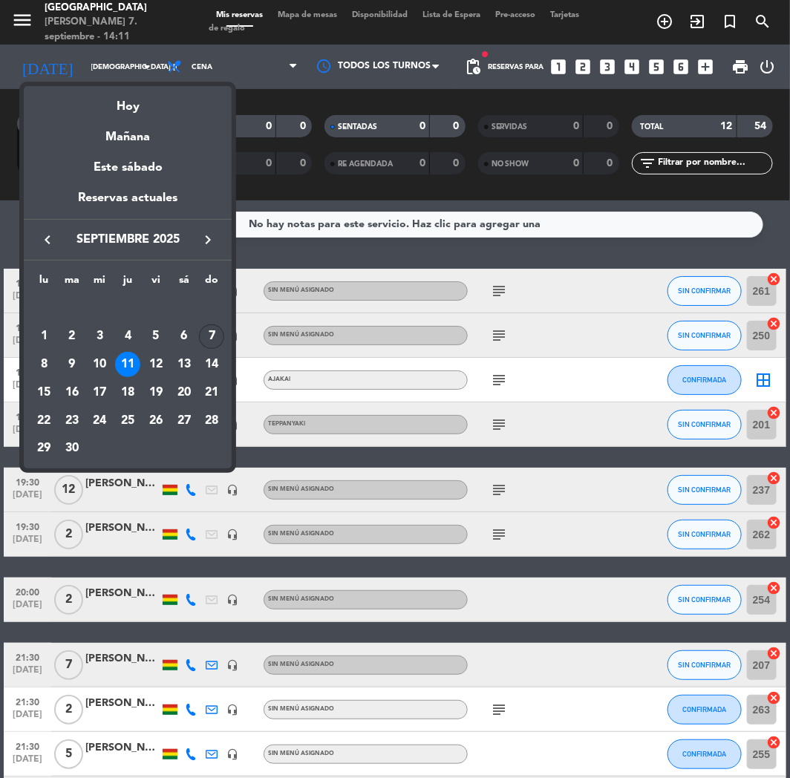
click at [208, 339] on div "7" at bounding box center [211, 337] width 25 height 25
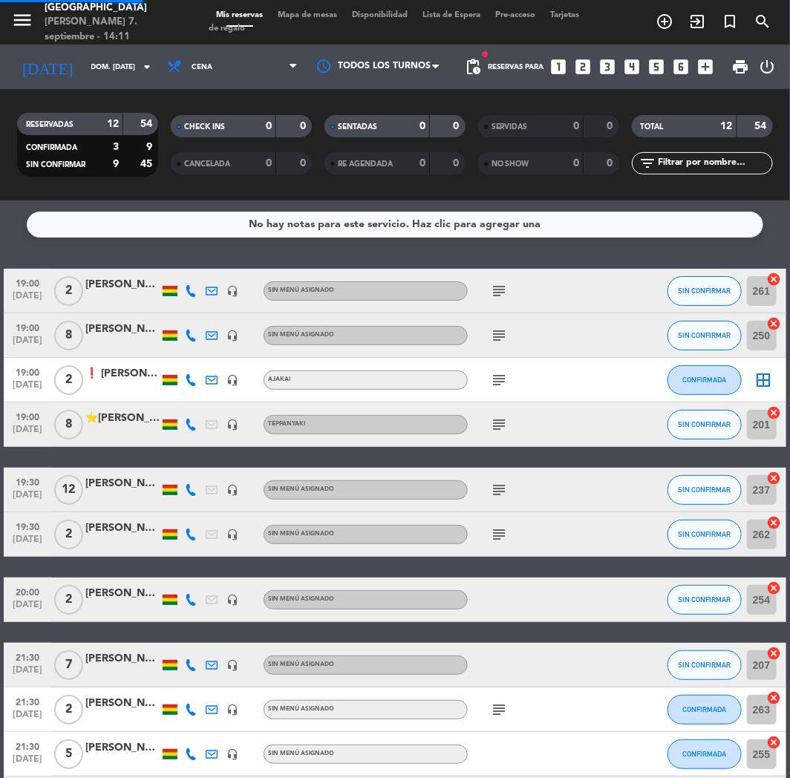
drag, startPoint x: 208, startPoint y: 339, endPoint x: 171, endPoint y: 310, distance: 47.6
click at [206, 339] on icon at bounding box center [212, 336] width 12 height 12
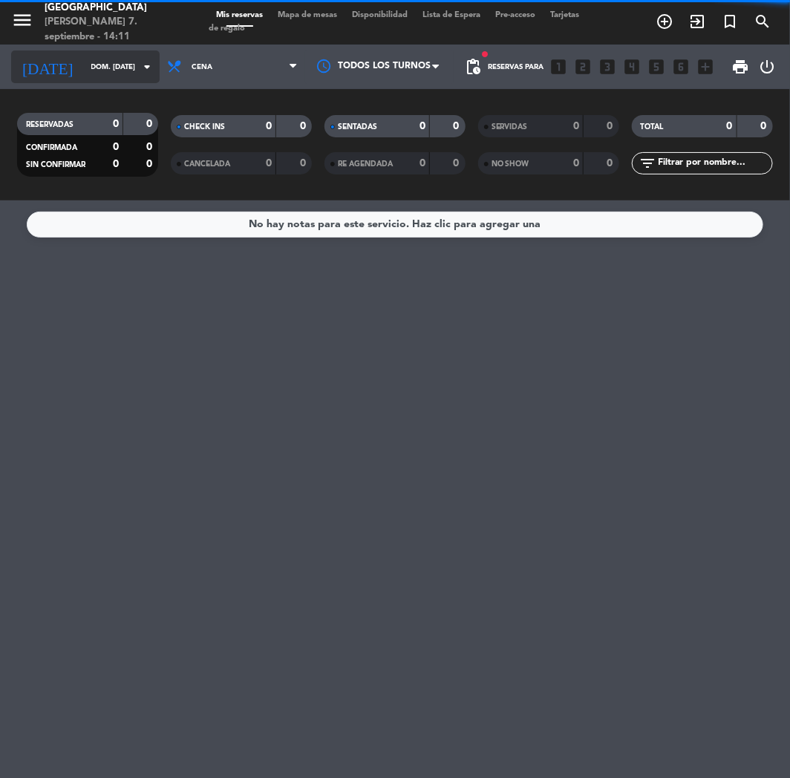
click at [84, 60] on input "dom. [DATE]" at bounding box center [134, 67] width 100 height 23
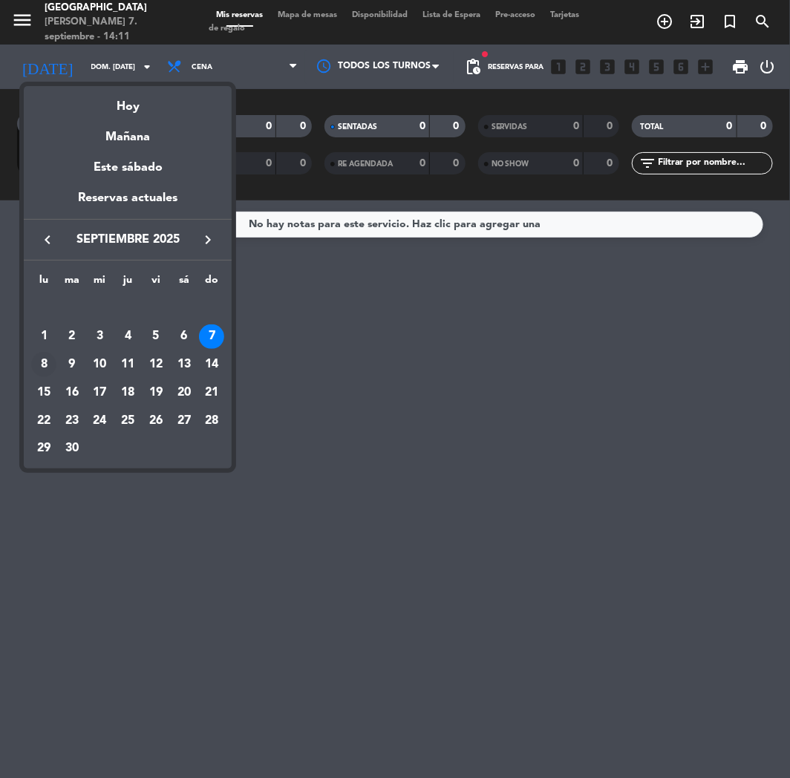
click at [49, 358] on div "8" at bounding box center [43, 364] width 25 height 25
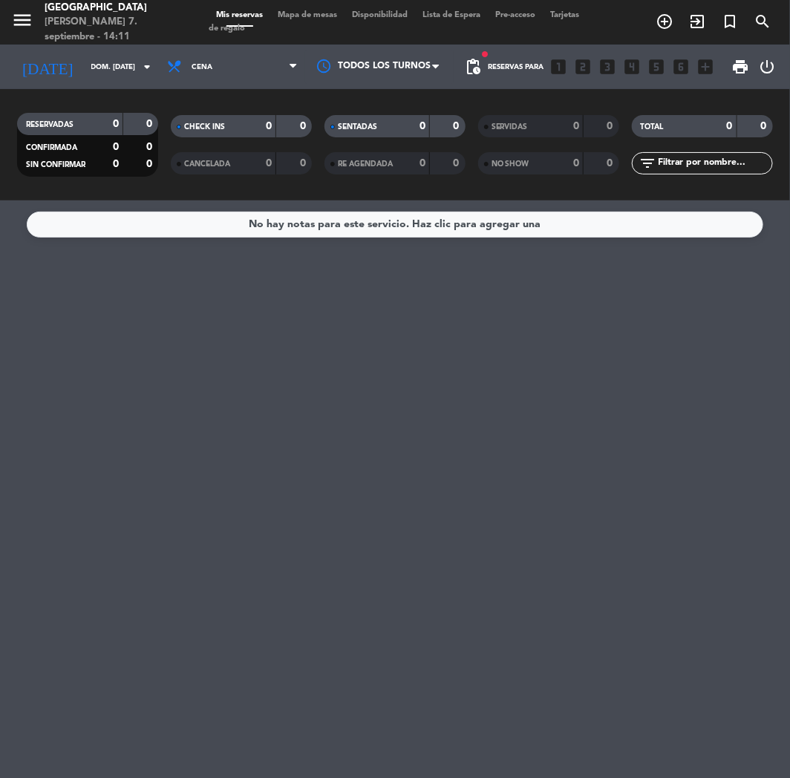
type input "lun. [DATE]"
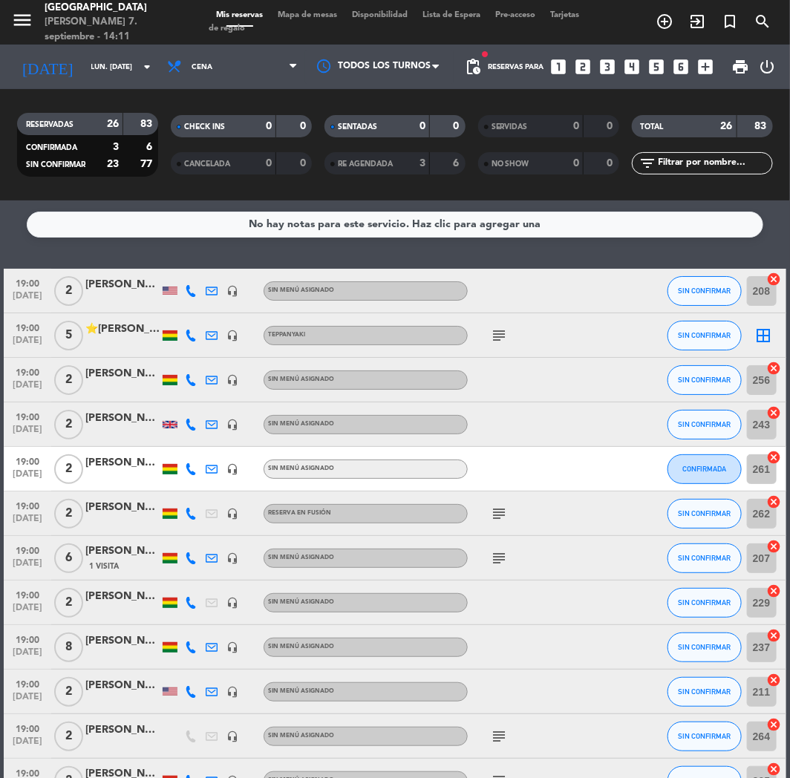
click at [116, 322] on div "⭐[PERSON_NAME]" at bounding box center [122, 329] width 74 height 17
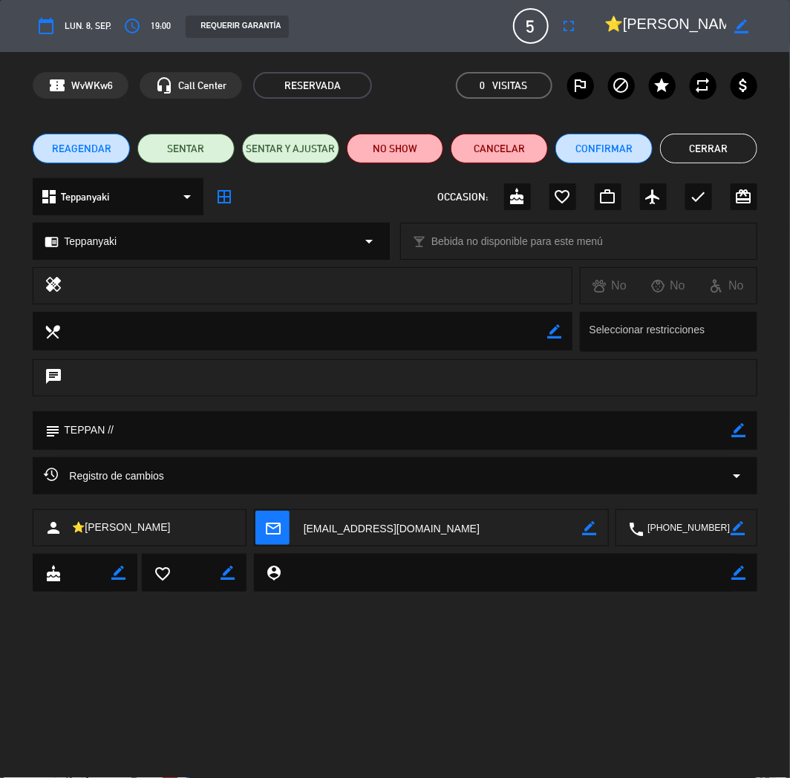
click at [746, 26] on icon "border_color" at bounding box center [742, 26] width 14 height 14
click at [614, 19] on textarea at bounding box center [666, 26] width 123 height 27
click at [740, 25] on icon at bounding box center [742, 26] width 14 height 14
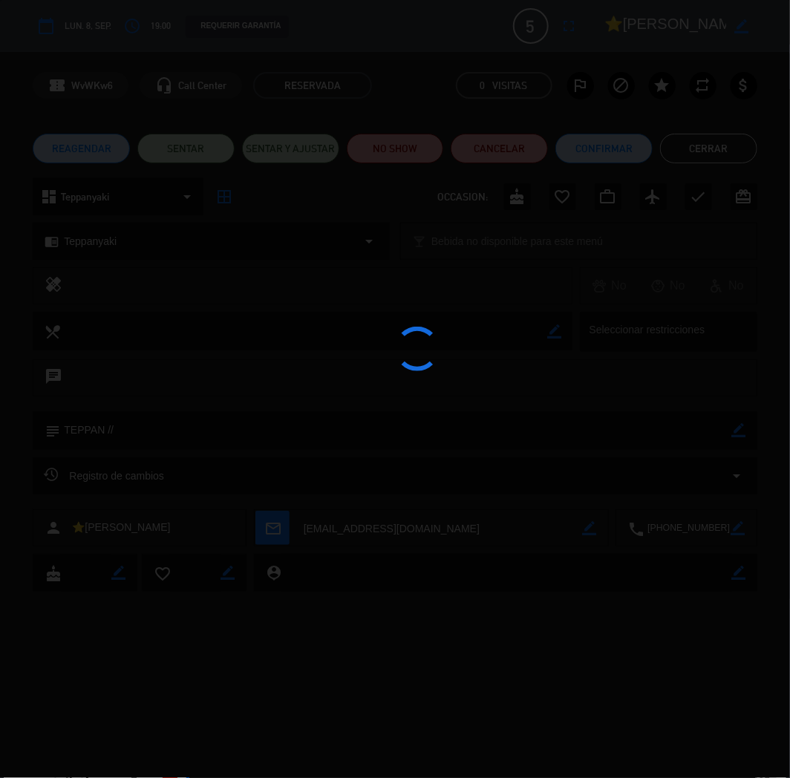
type textarea "⭐[PERSON_NAME]"
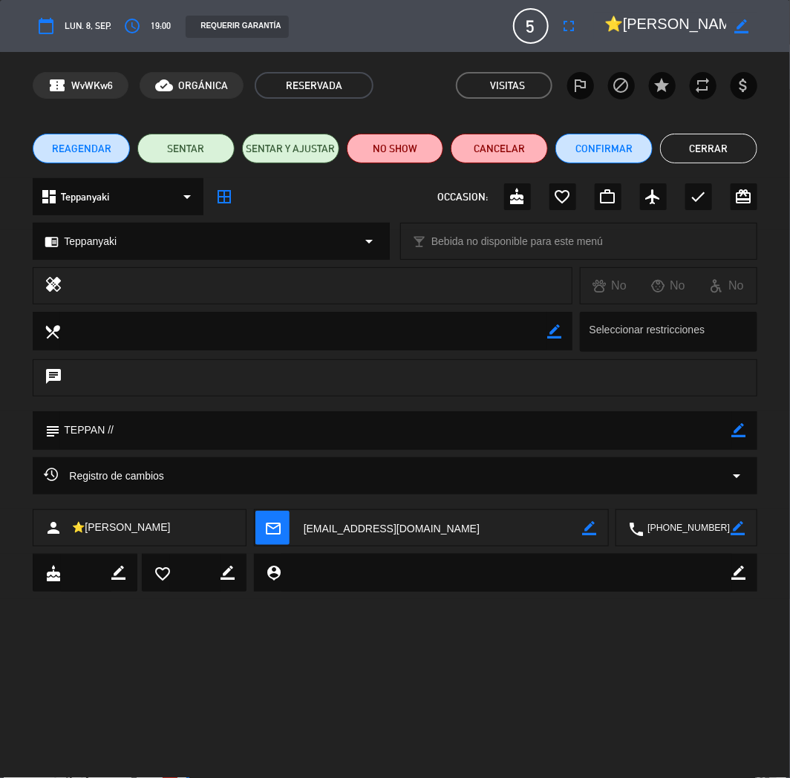
click at [725, 149] on button "Cerrar" at bounding box center [708, 149] width 97 height 30
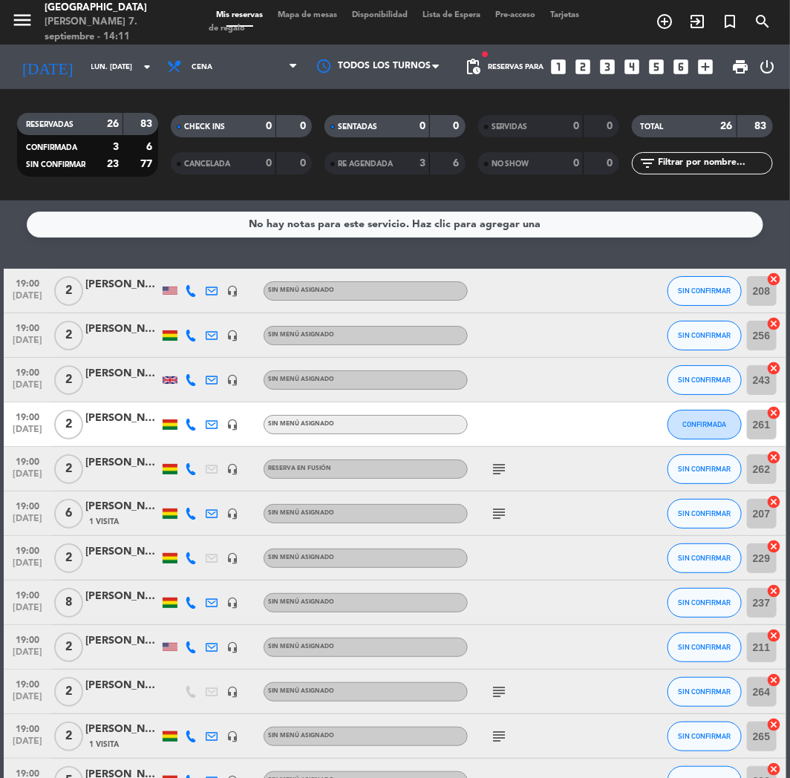
scroll to position [247, 0]
